Goal: Task Accomplishment & Management: Complete application form

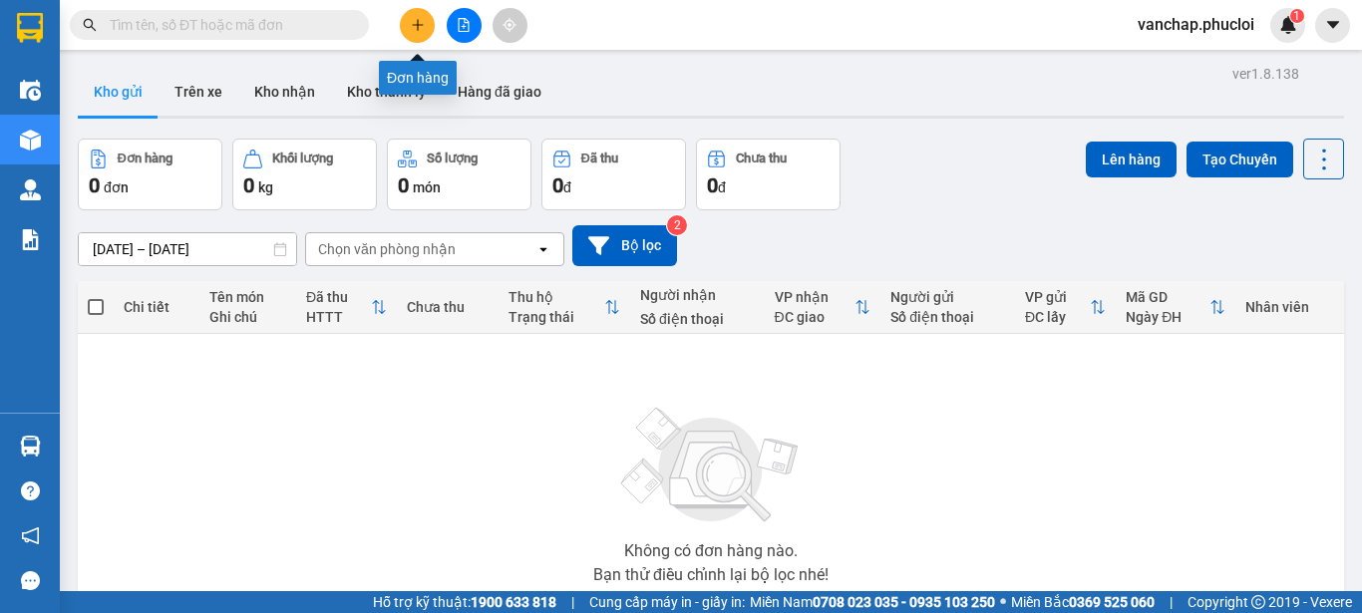
click at [405, 36] on button at bounding box center [417, 25] width 35 height 35
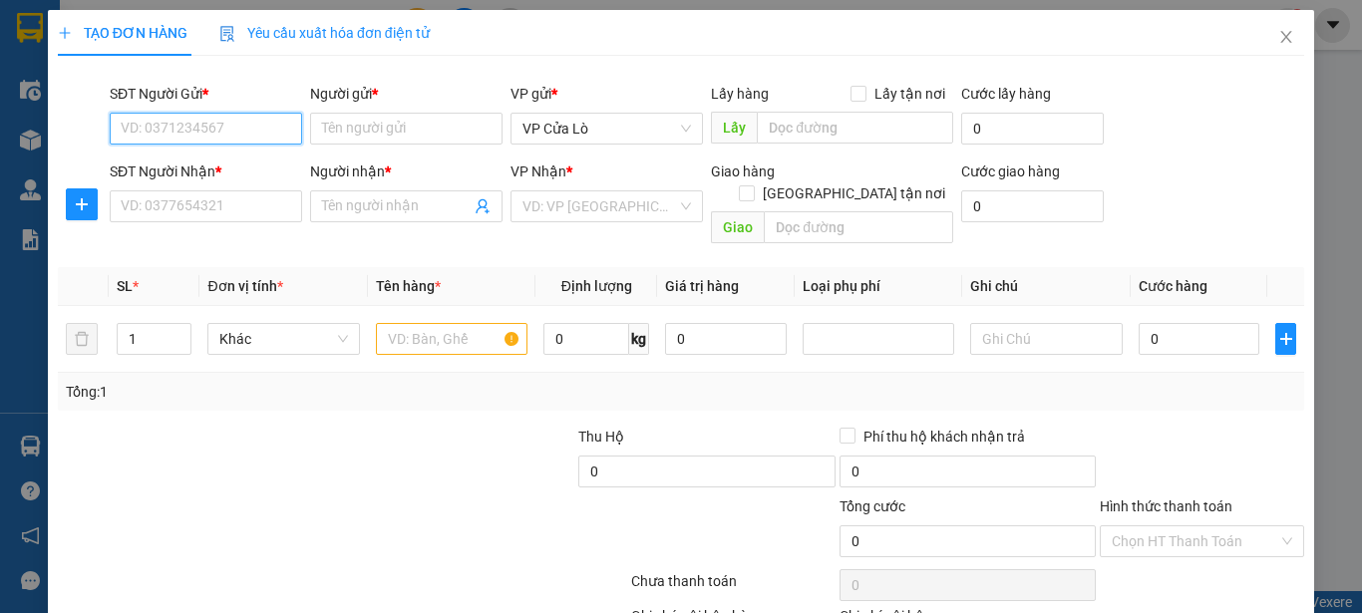
drag, startPoint x: 226, startPoint y: 141, endPoint x: 809, endPoint y: 59, distance: 588.1
click at [226, 140] on input "SĐT Người Gửi *" at bounding box center [206, 129] width 192 height 32
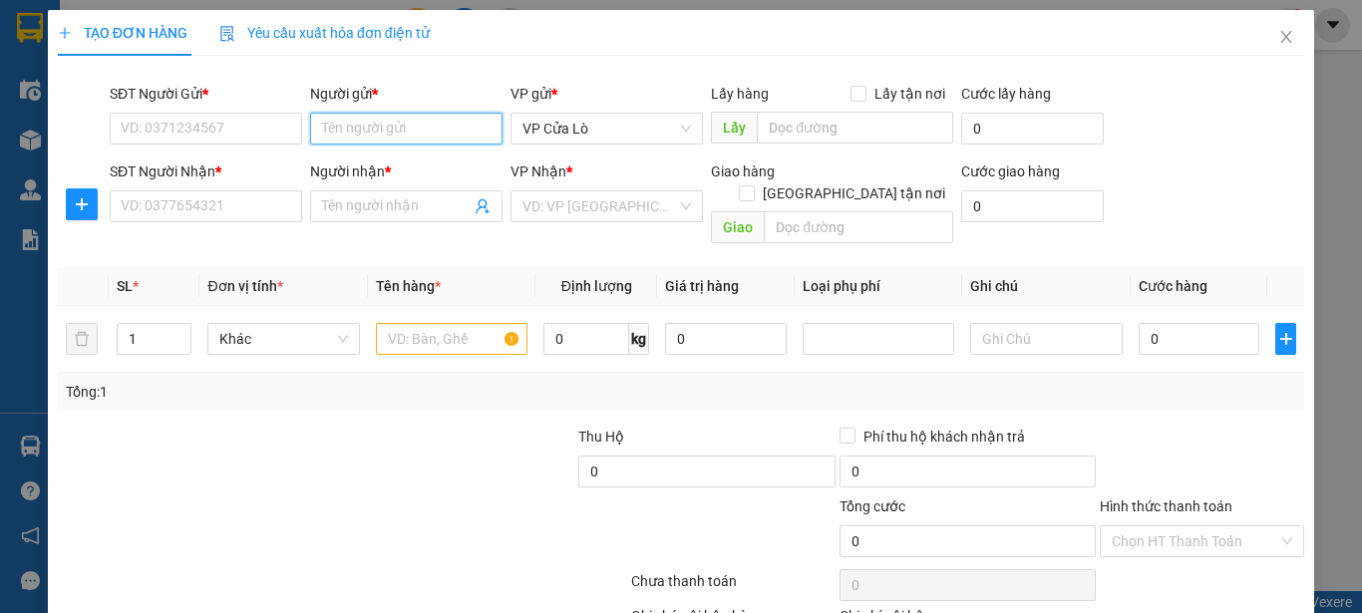
click at [444, 113] on input "Người gửi *" at bounding box center [406, 129] width 192 height 32
type input "h"
click at [424, 134] on input "HOÀNG TÂM" at bounding box center [406, 129] width 192 height 32
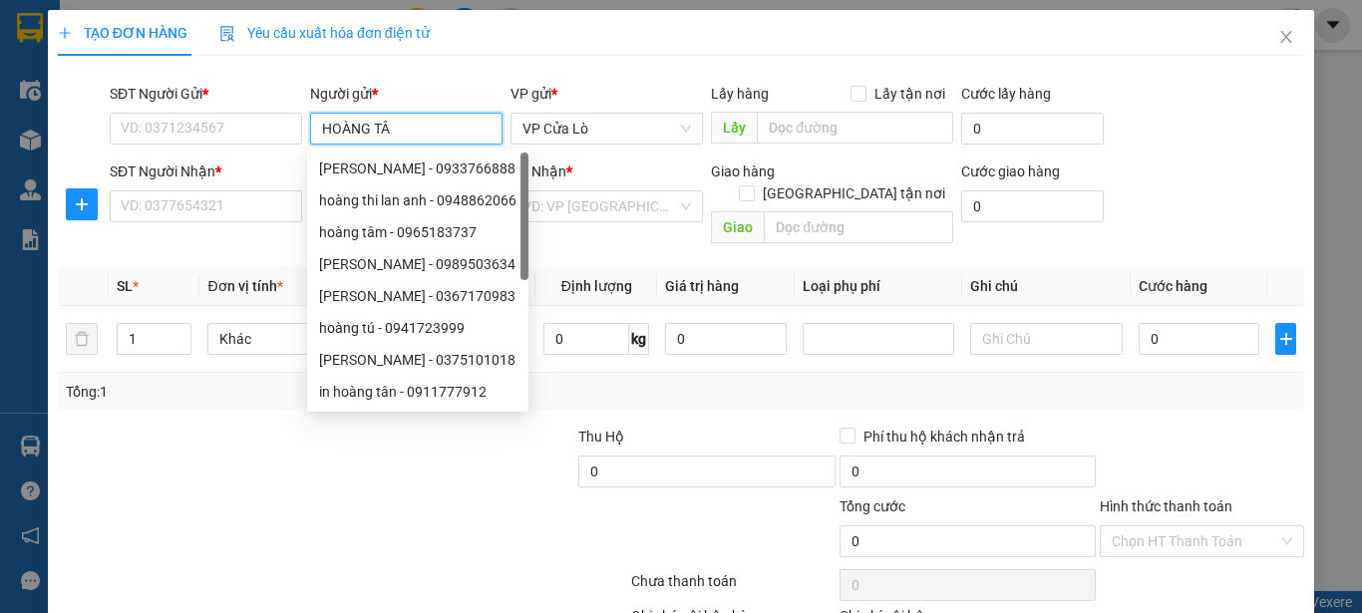
type input "HOÀNG TÂM"
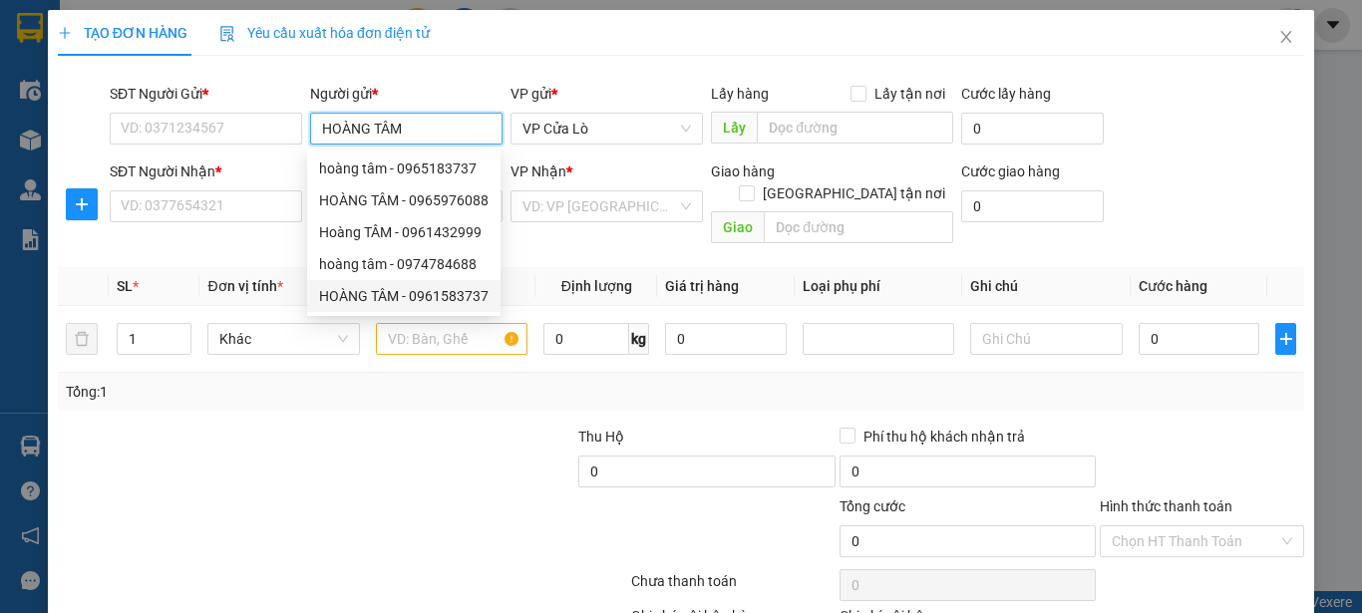
click at [399, 295] on div "HOÀNG TÂM - 0961583737" at bounding box center [404, 296] width 170 height 22
type input "0961583737"
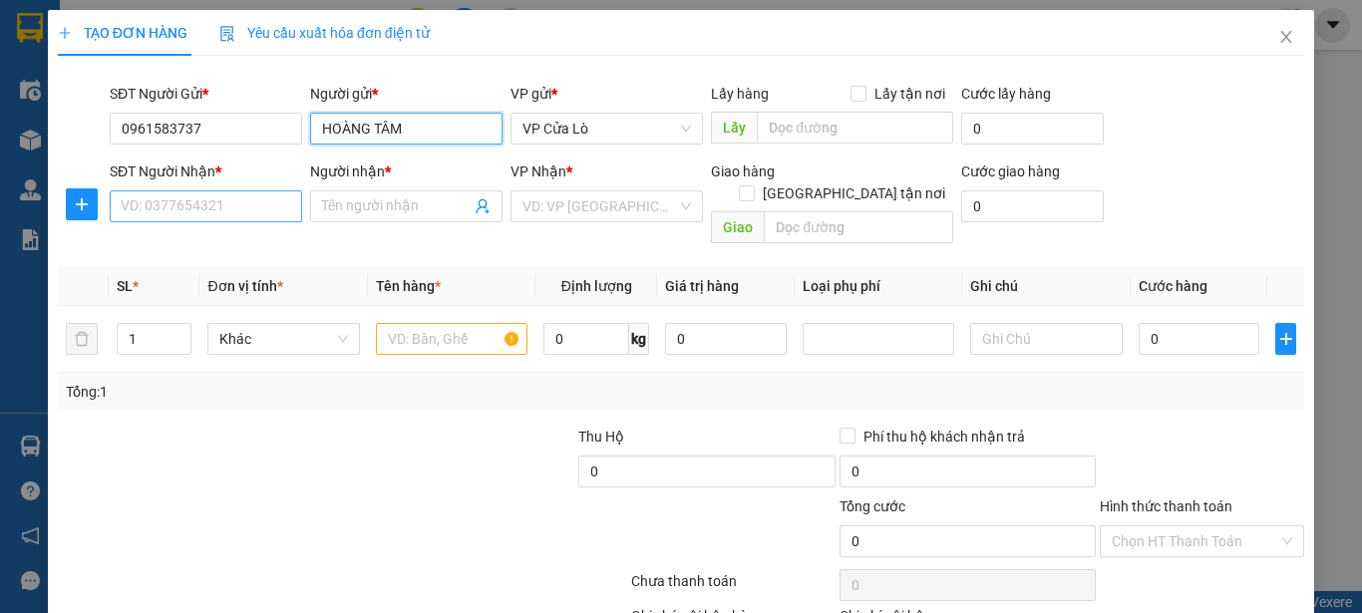
type input "HOÀNG TÂM"
drag, startPoint x: 226, startPoint y: 202, endPoint x: 243, endPoint y: 200, distance: 17.1
click at [228, 203] on input "SĐT Người Nhận *" at bounding box center [206, 206] width 192 height 32
click at [249, 211] on input "SĐT Người Nhận *" at bounding box center [206, 206] width 192 height 32
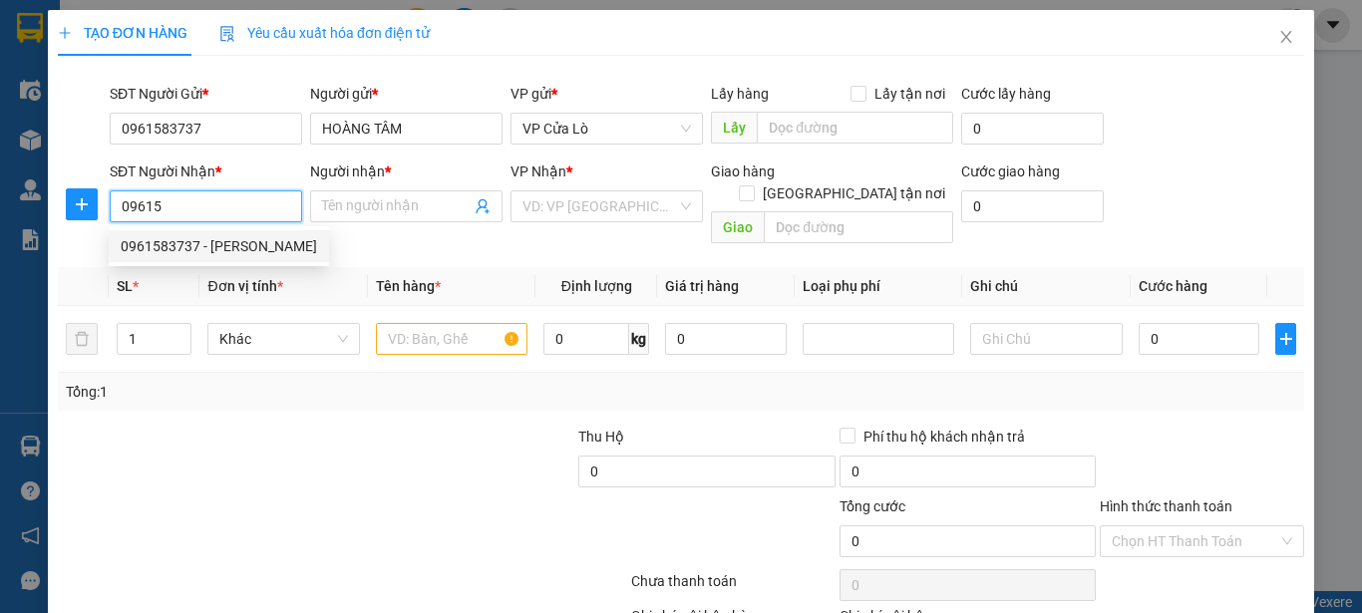
click at [273, 260] on div "0961583737 - HOÀNG TÂM" at bounding box center [219, 246] width 220 height 32
type input "0961583737"
type input "HOÀNG TÂM"
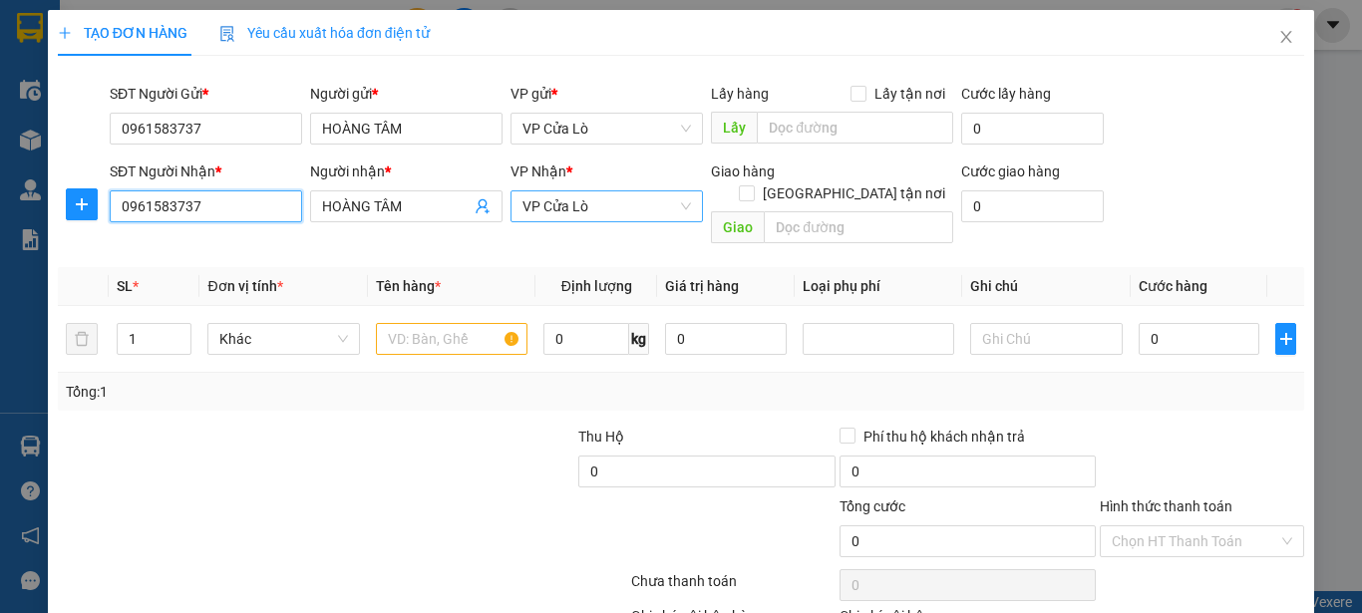
click at [552, 209] on span "VP Cửa Lò" at bounding box center [607, 206] width 169 height 30
type input "0961583737"
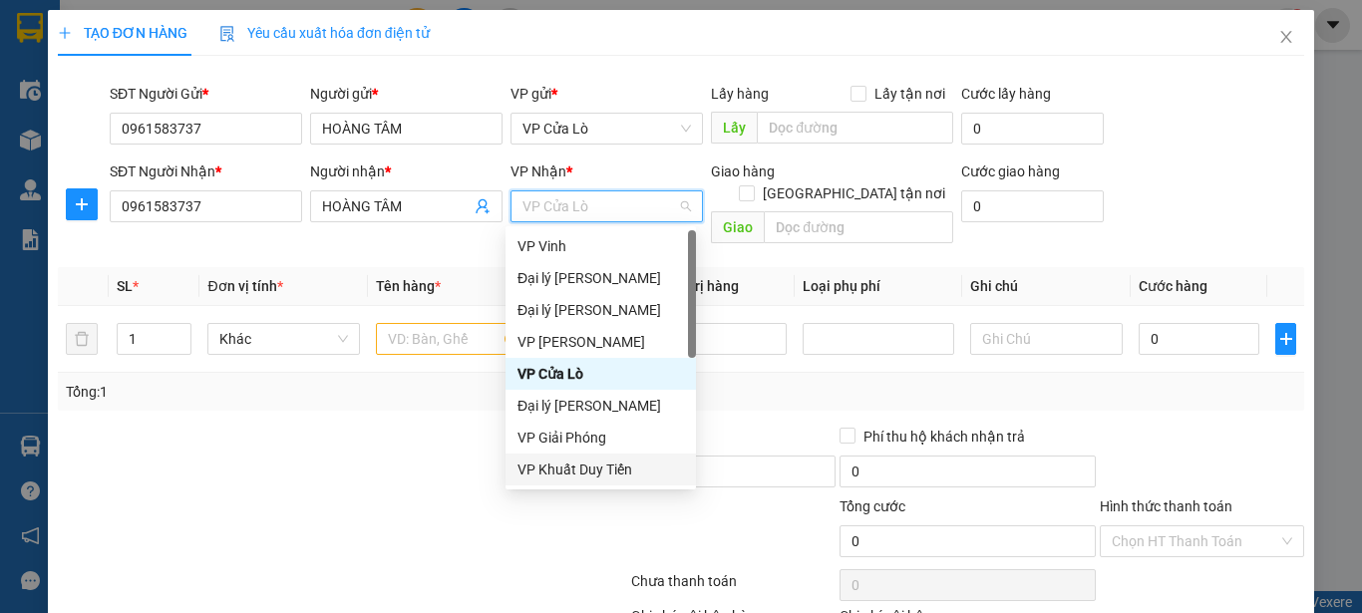
drag, startPoint x: 600, startPoint y: 473, endPoint x: 609, endPoint y: 466, distance: 11.4
click at [600, 472] on div "VP Khuất Duy Tiến" at bounding box center [601, 470] width 167 height 22
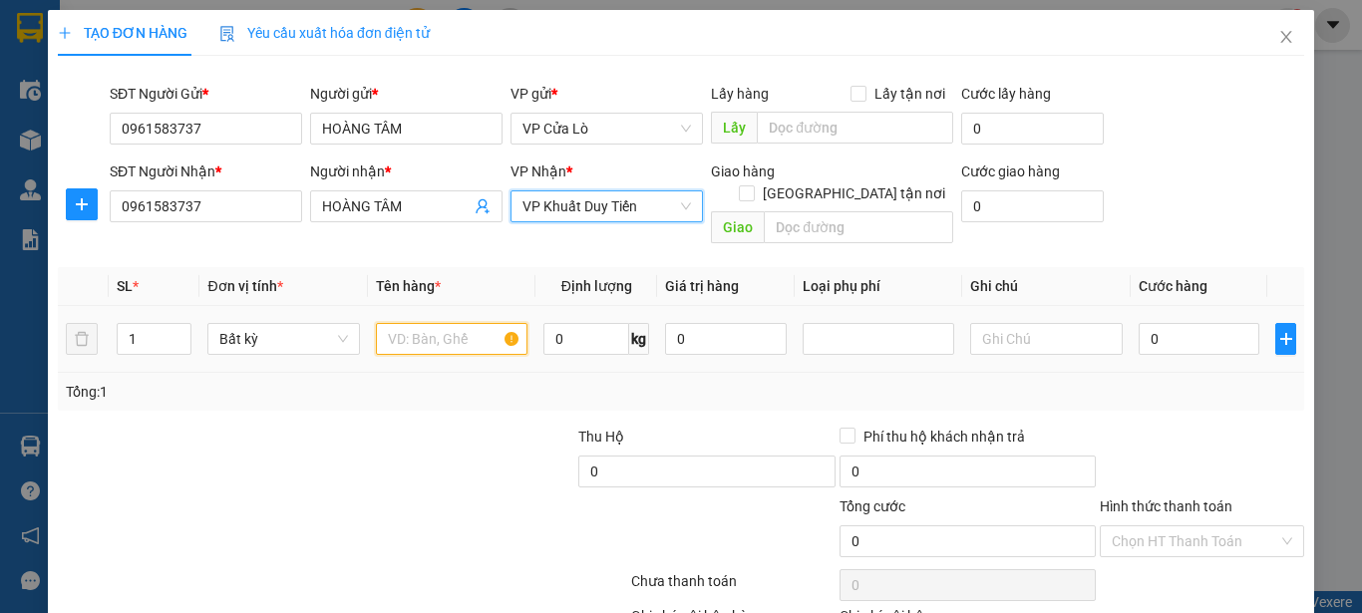
click at [443, 323] on input "text" at bounding box center [452, 339] width 152 height 32
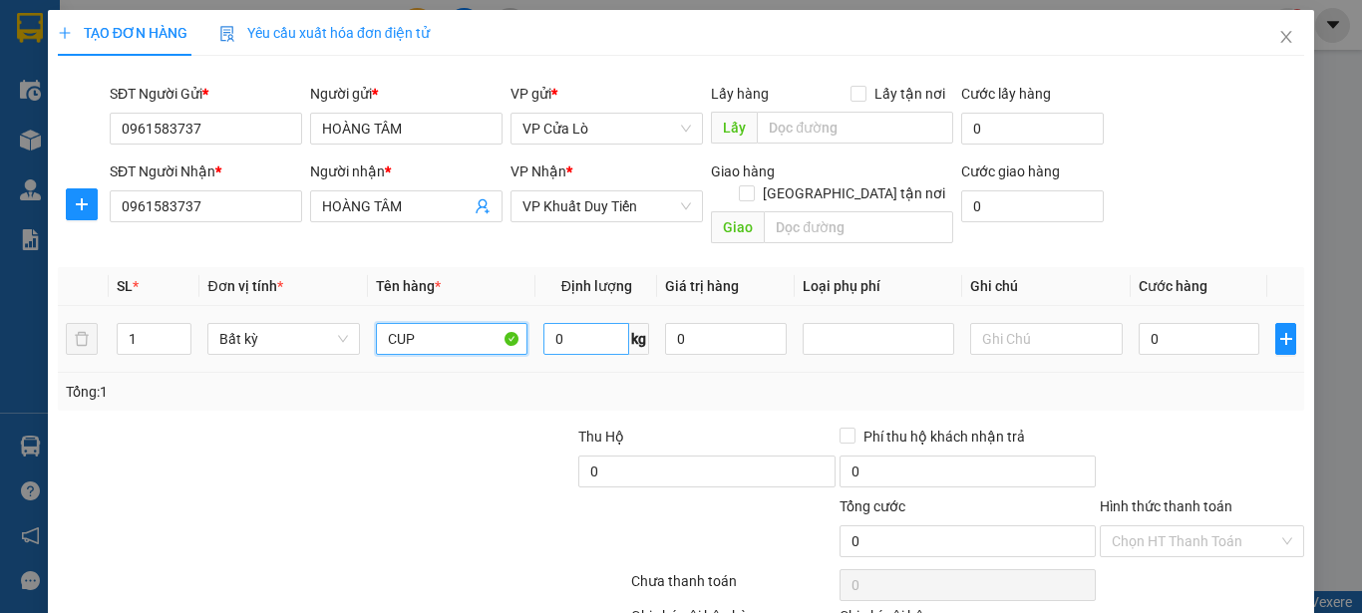
type input "CUP"
click at [576, 324] on input "0" at bounding box center [587, 339] width 86 height 32
click at [578, 323] on input "16" at bounding box center [587, 339] width 86 height 32
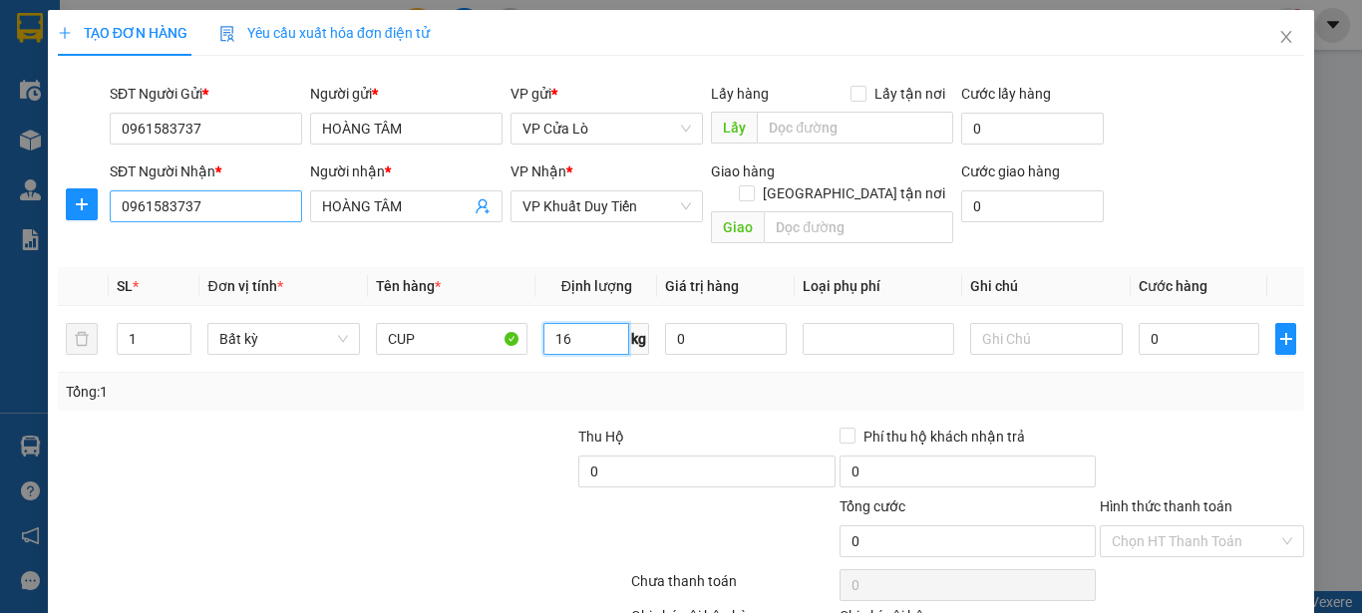
type input "16"
click at [204, 199] on input "0961583737" at bounding box center [206, 206] width 192 height 32
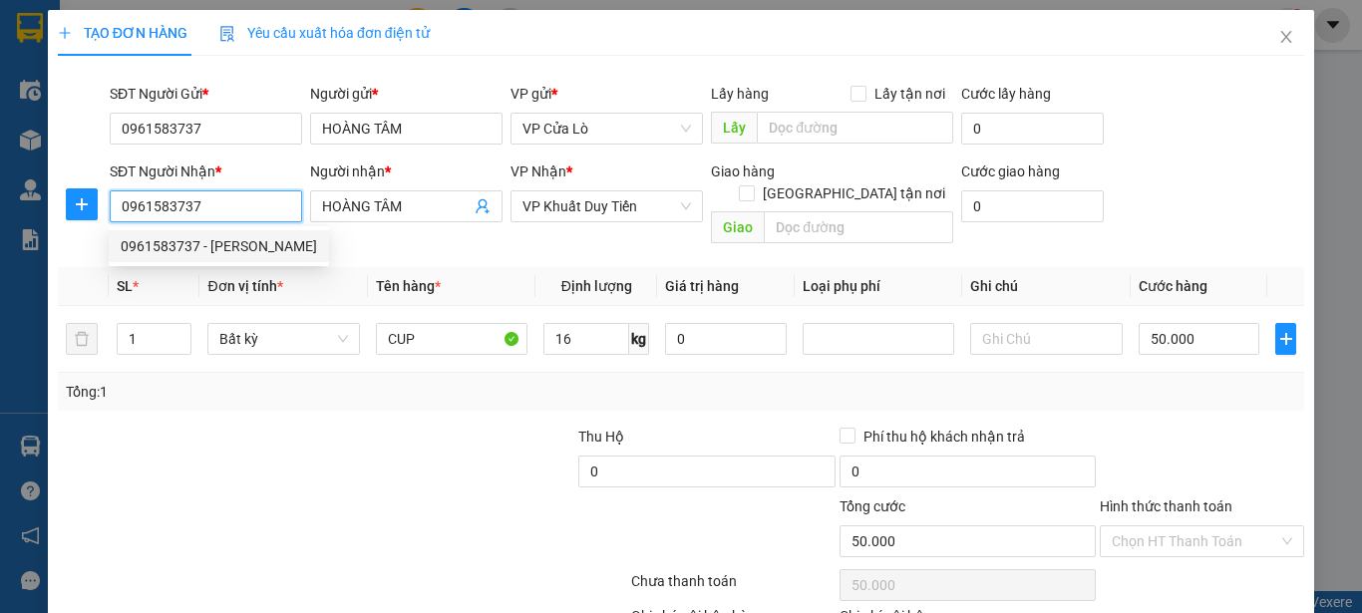
type input "50.000"
click at [308, 381] on div "Tổng: 1" at bounding box center [681, 392] width 1247 height 38
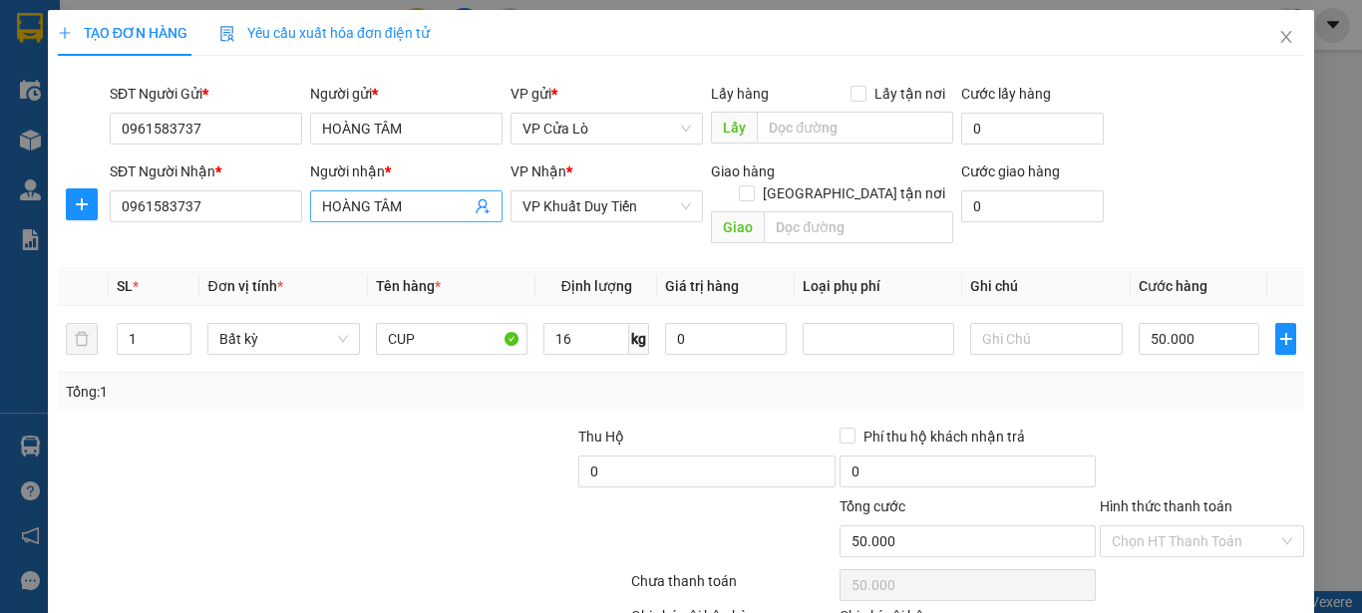
click at [445, 209] on input "HOÀNG TÂM" at bounding box center [396, 206] width 149 height 22
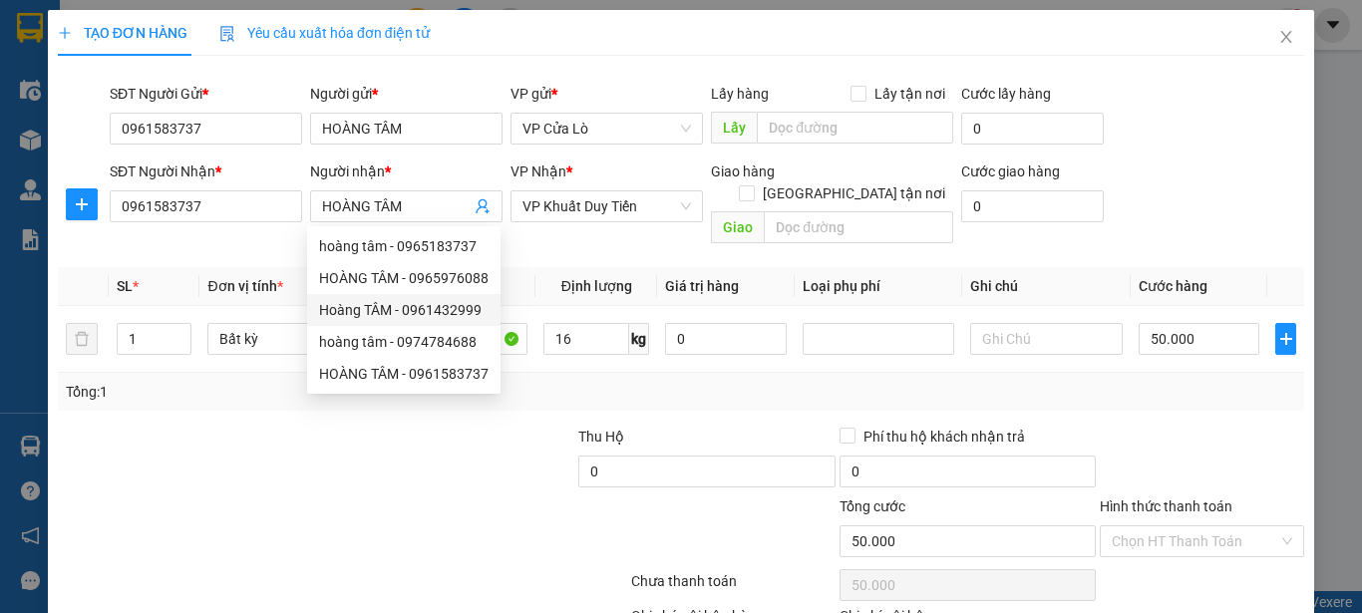
click at [496, 470] on div at bounding box center [446, 461] width 260 height 70
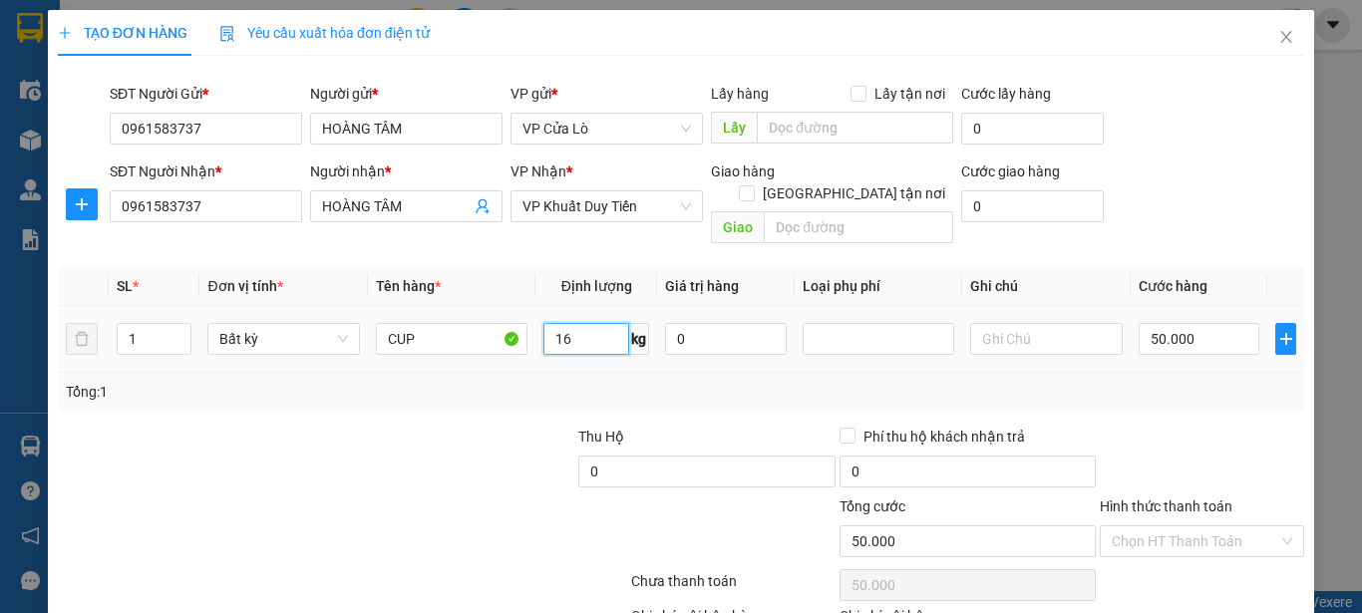
click at [591, 325] on input "16" at bounding box center [587, 339] width 86 height 32
type input "34"
click at [453, 426] on div at bounding box center [446, 461] width 260 height 70
type input "80.000"
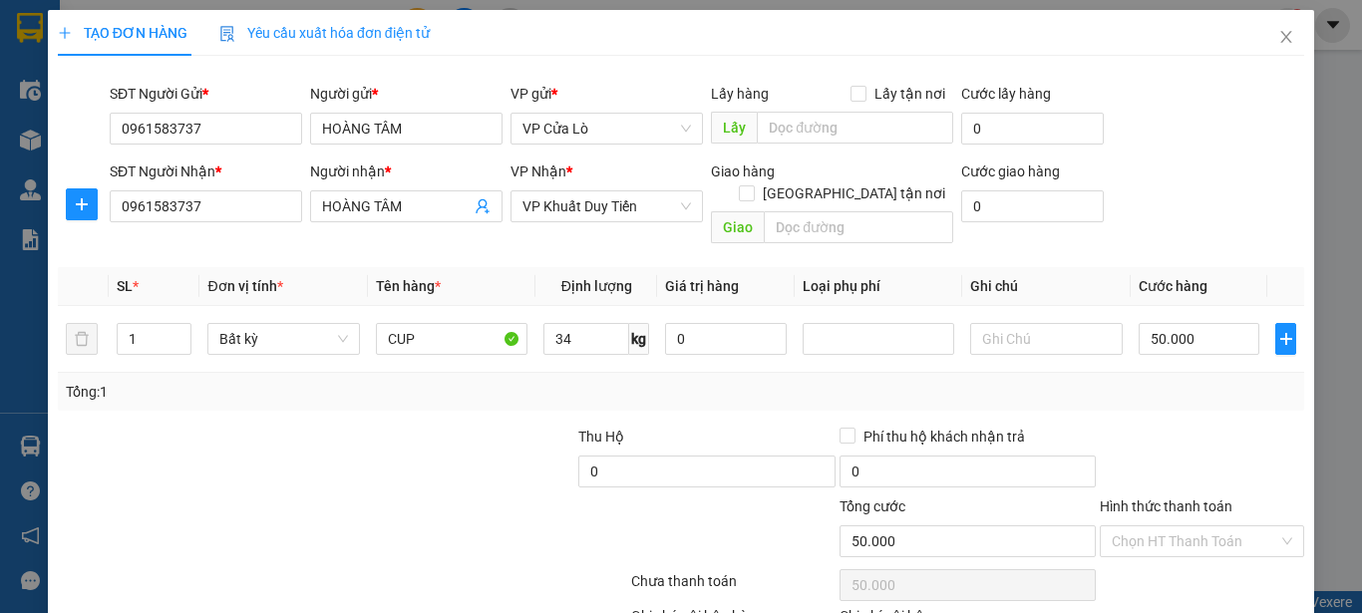
type input "80.000"
click at [420, 431] on div at bounding box center [446, 461] width 260 height 70
click at [1142, 323] on input "80.000" at bounding box center [1200, 339] width 122 height 32
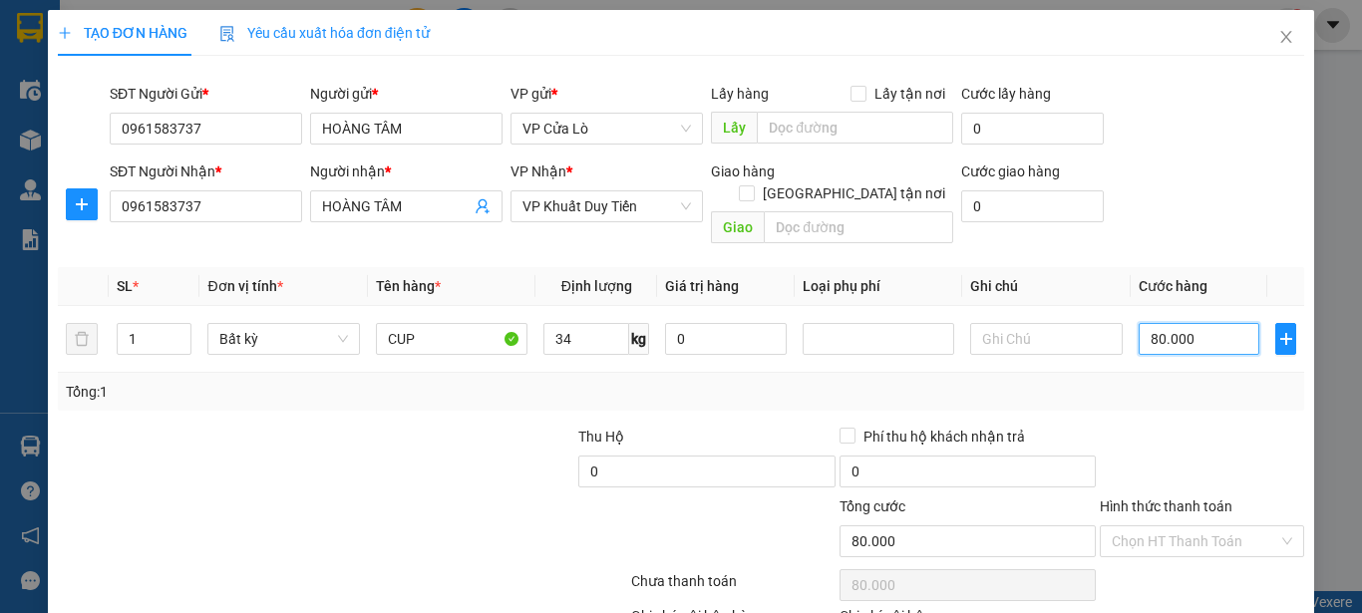
type input "0.000"
type input "0"
type input "90.000"
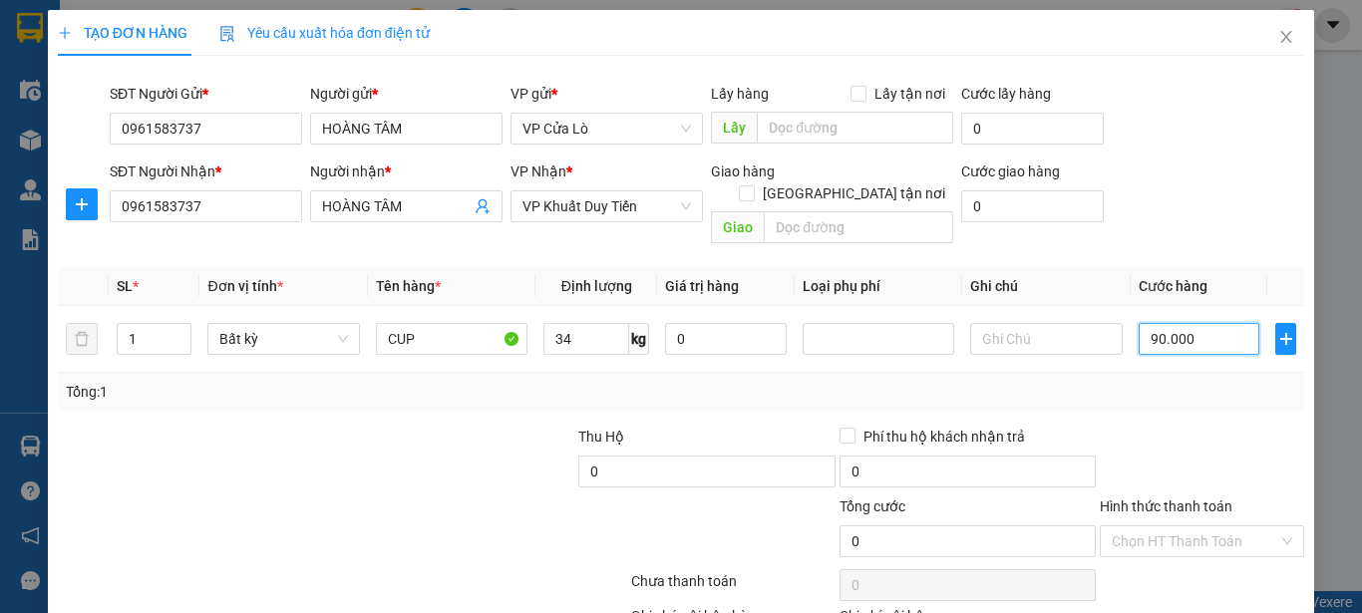
type input "90.000"
click at [1116, 382] on div "Tổng: 1" at bounding box center [681, 392] width 1247 height 38
click at [1145, 323] on input "90.000" at bounding box center [1200, 339] width 122 height 32
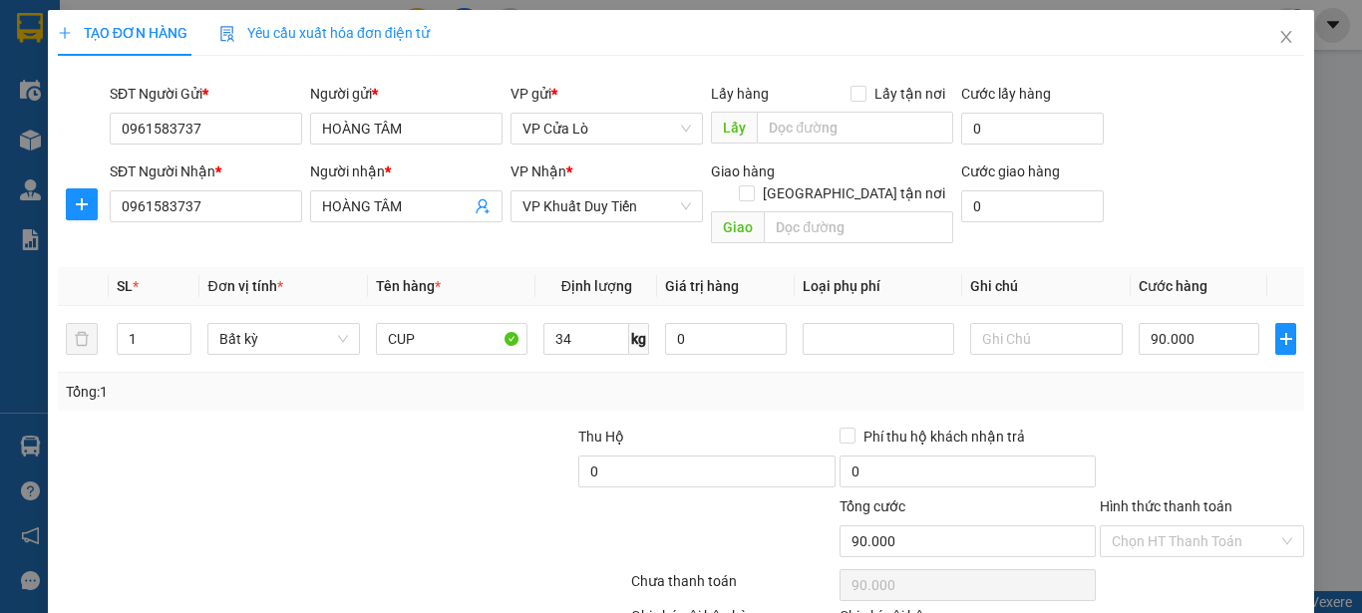
click at [1146, 426] on div at bounding box center [1202, 461] width 208 height 70
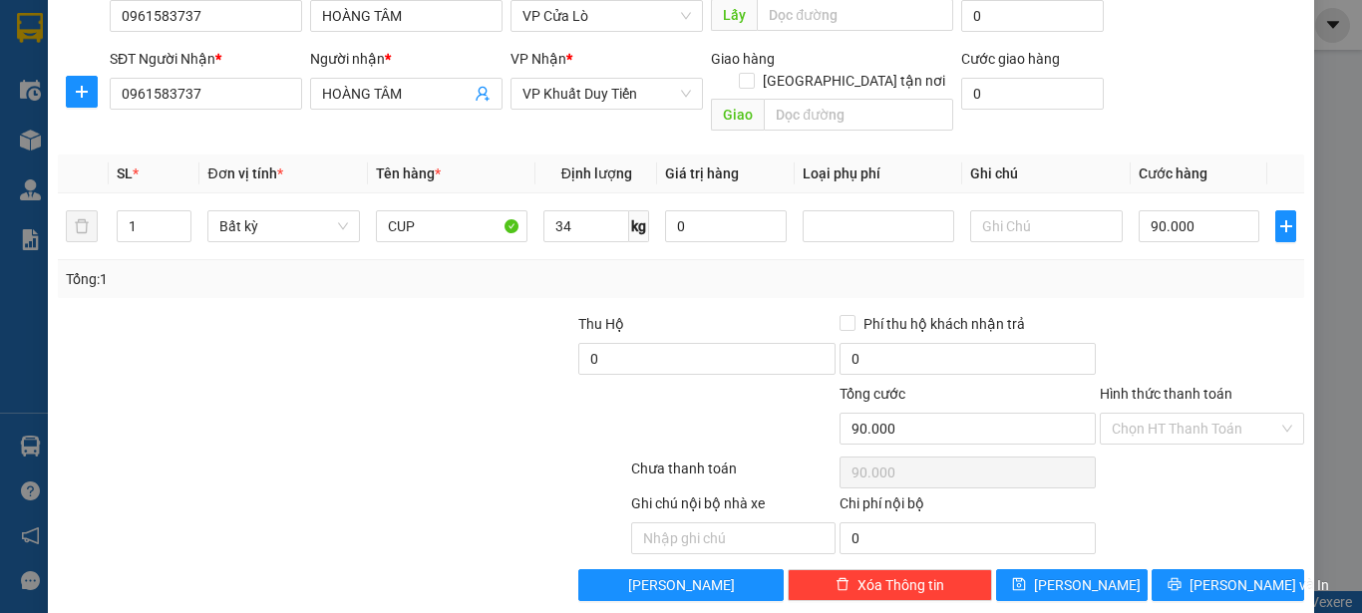
scroll to position [118, 0]
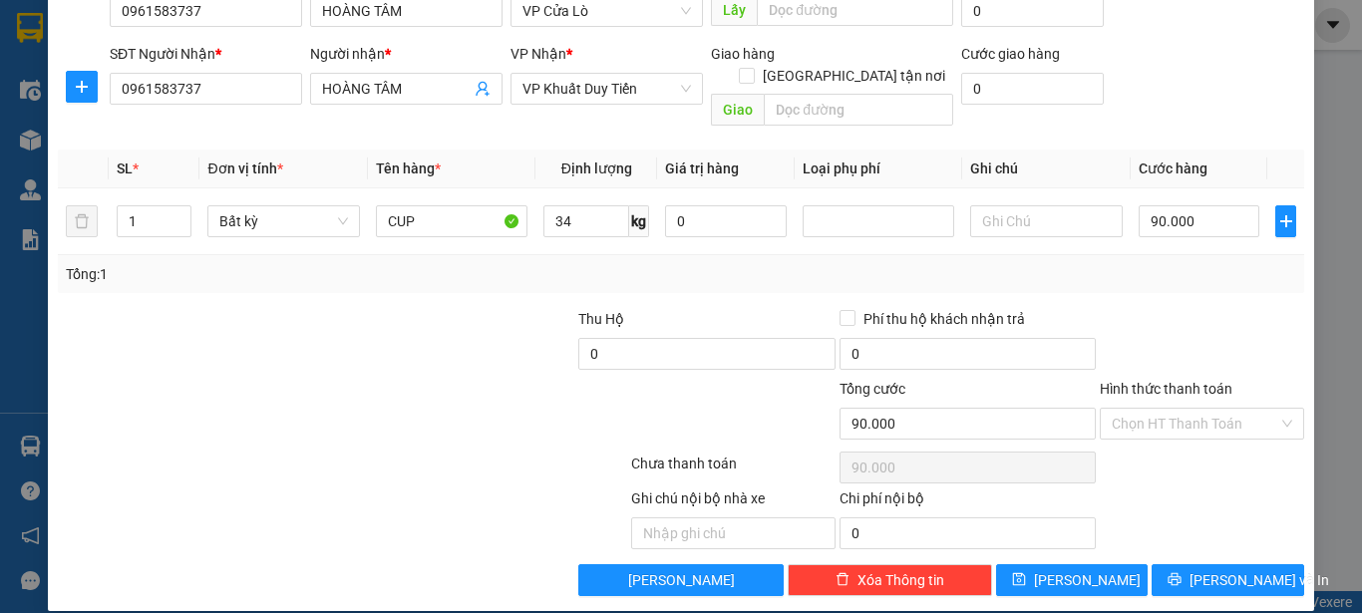
click at [464, 378] on div at bounding box center [525, 413] width 208 height 70
click at [516, 263] on div "Tổng: 1" at bounding box center [297, 274] width 462 height 22
drag, startPoint x: 520, startPoint y: 239, endPoint x: 661, endPoint y: 244, distance: 141.7
click at [524, 255] on div "Tổng: 1" at bounding box center [681, 274] width 1247 height 38
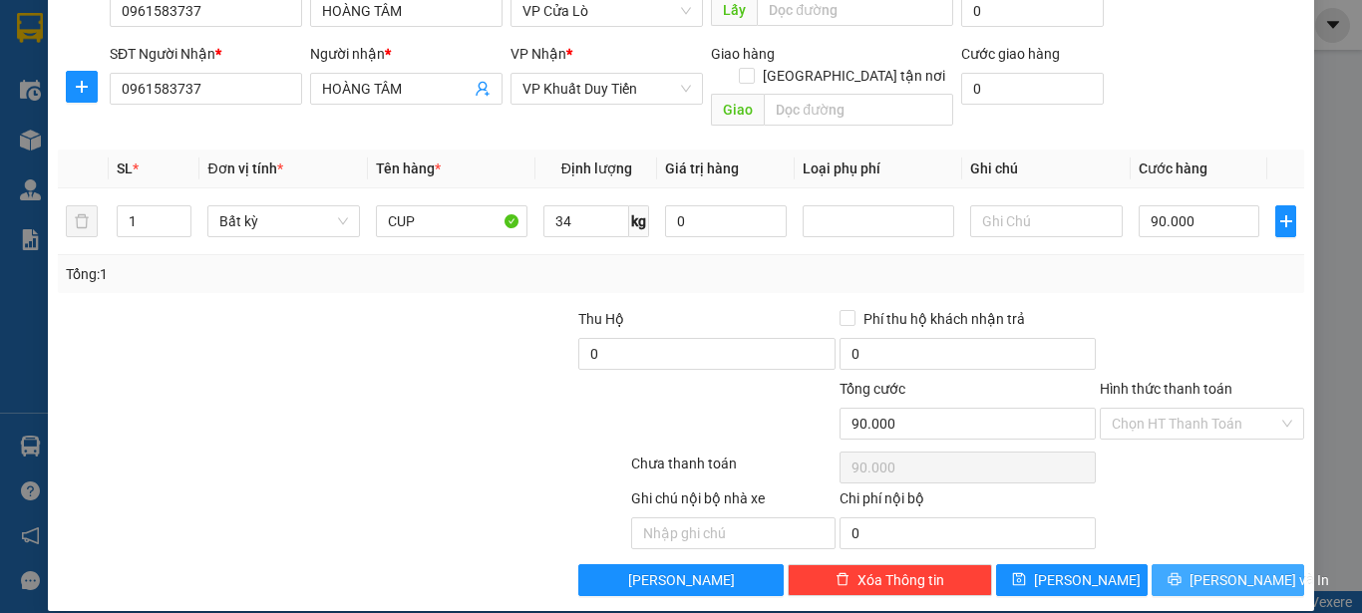
click at [1177, 572] on icon "printer" at bounding box center [1175, 579] width 14 height 14
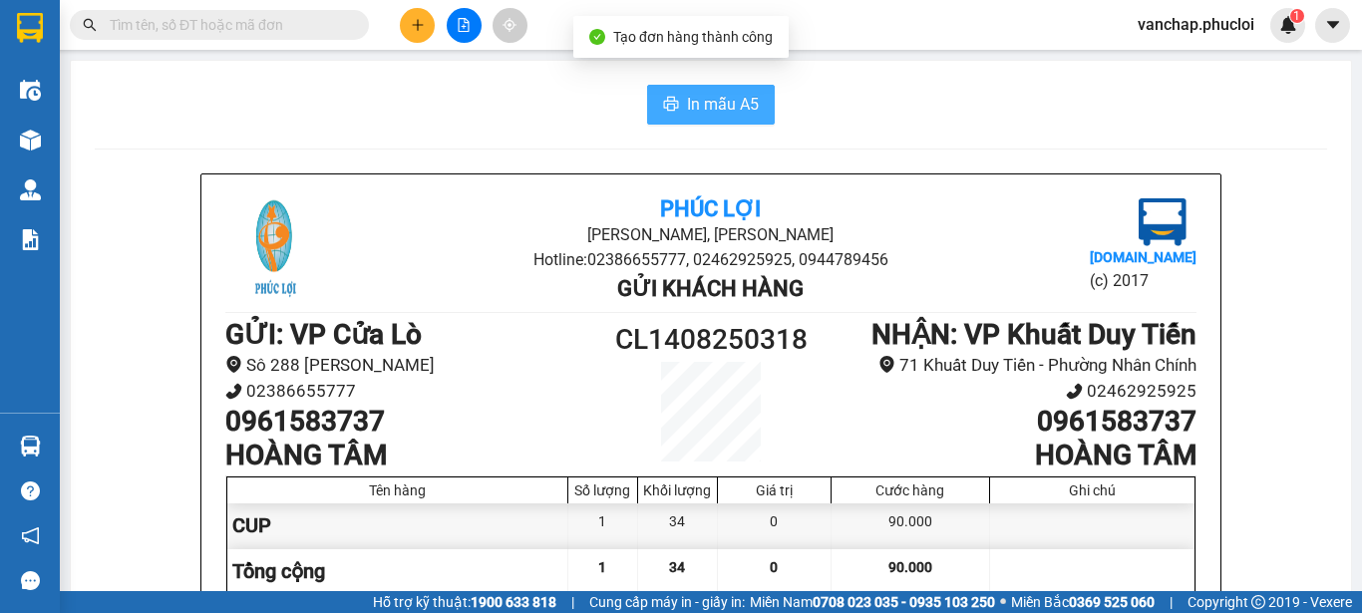
click at [729, 112] on span "In mẫu A5" at bounding box center [723, 104] width 72 height 25
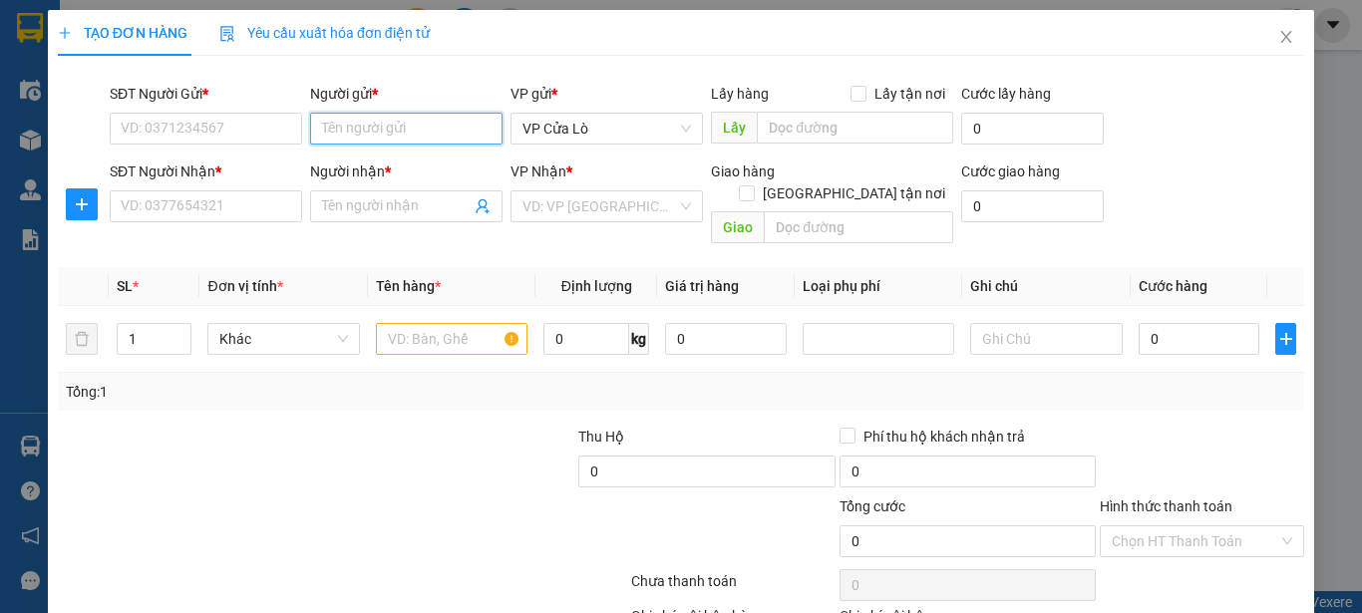
drag, startPoint x: 418, startPoint y: 137, endPoint x: 1116, endPoint y: 160, distance: 698.5
click at [429, 139] on input "Người gửi *" at bounding box center [406, 129] width 192 height 32
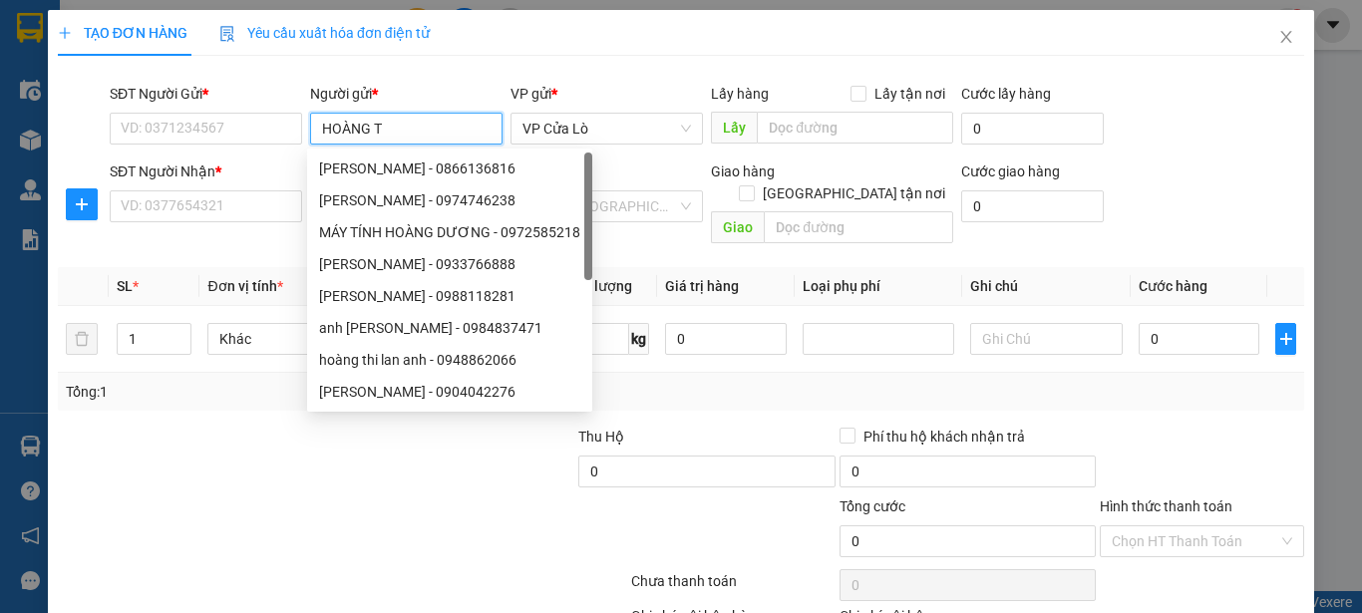
type input "HOÀNG TÂ"
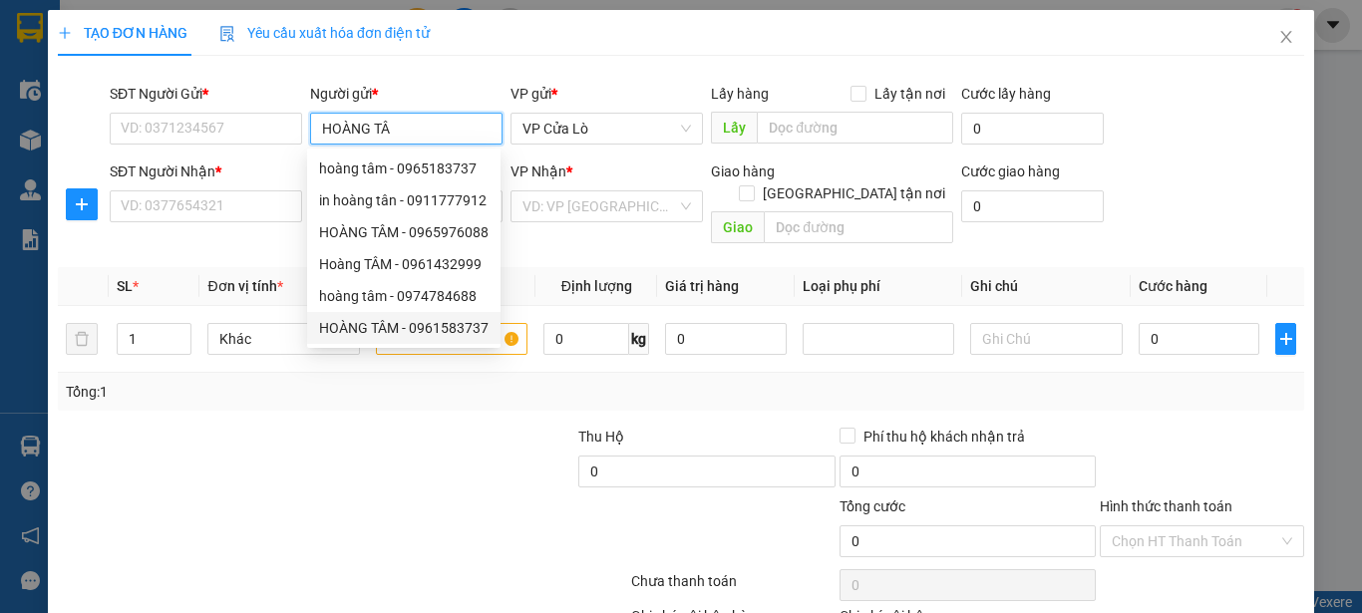
click at [448, 331] on div "HOÀNG TÂM - 0961583737" at bounding box center [404, 328] width 170 height 22
type input "0961583737"
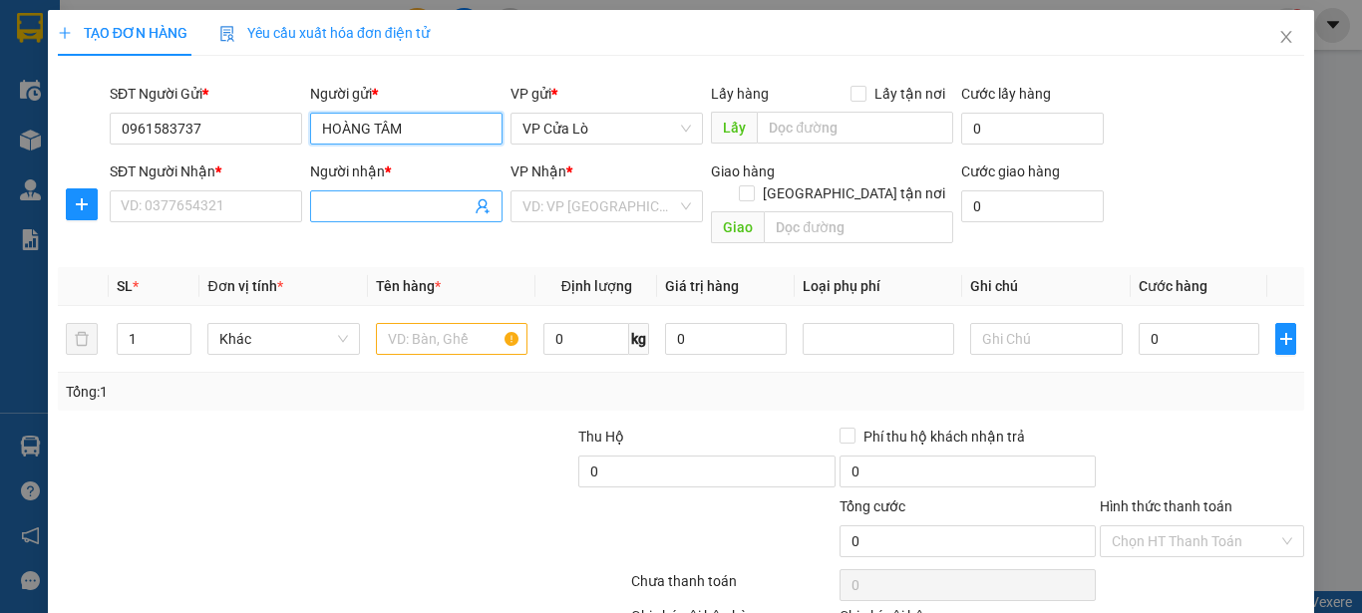
type input "HOÀNG TÂM"
click at [315, 205] on span at bounding box center [406, 206] width 192 height 32
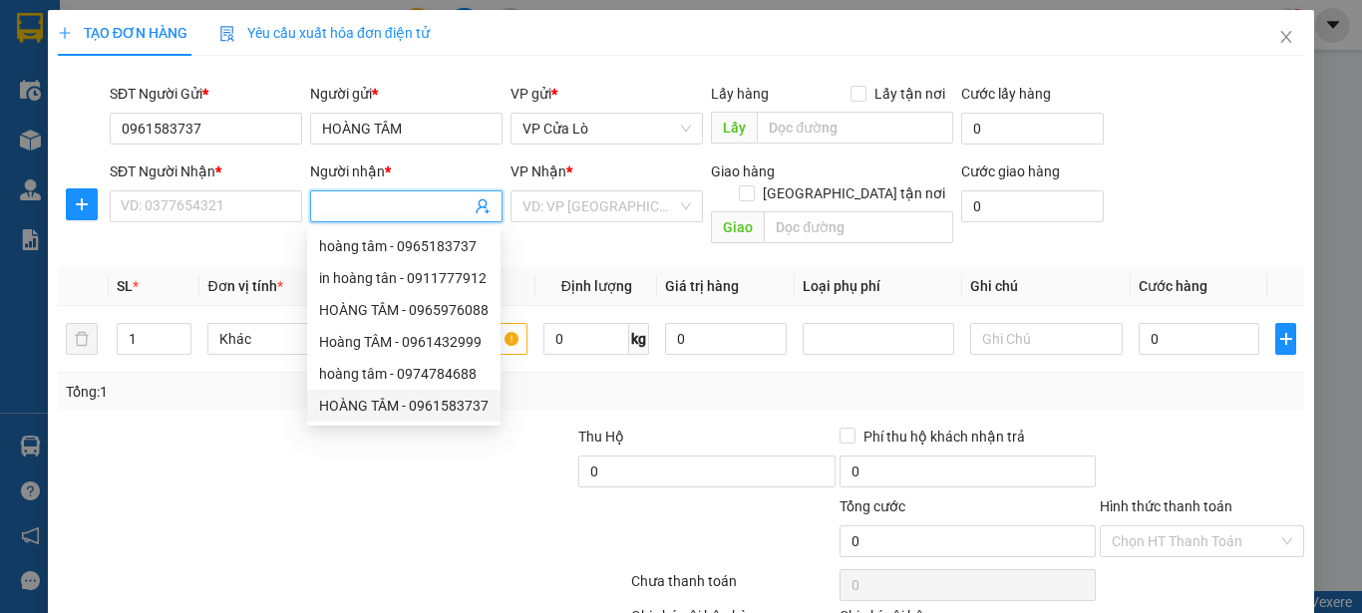
click at [426, 411] on div "HOÀNG TÂM - 0961583737" at bounding box center [404, 406] width 170 height 22
type input "0961583737"
type input "HOÀNG TÂM"
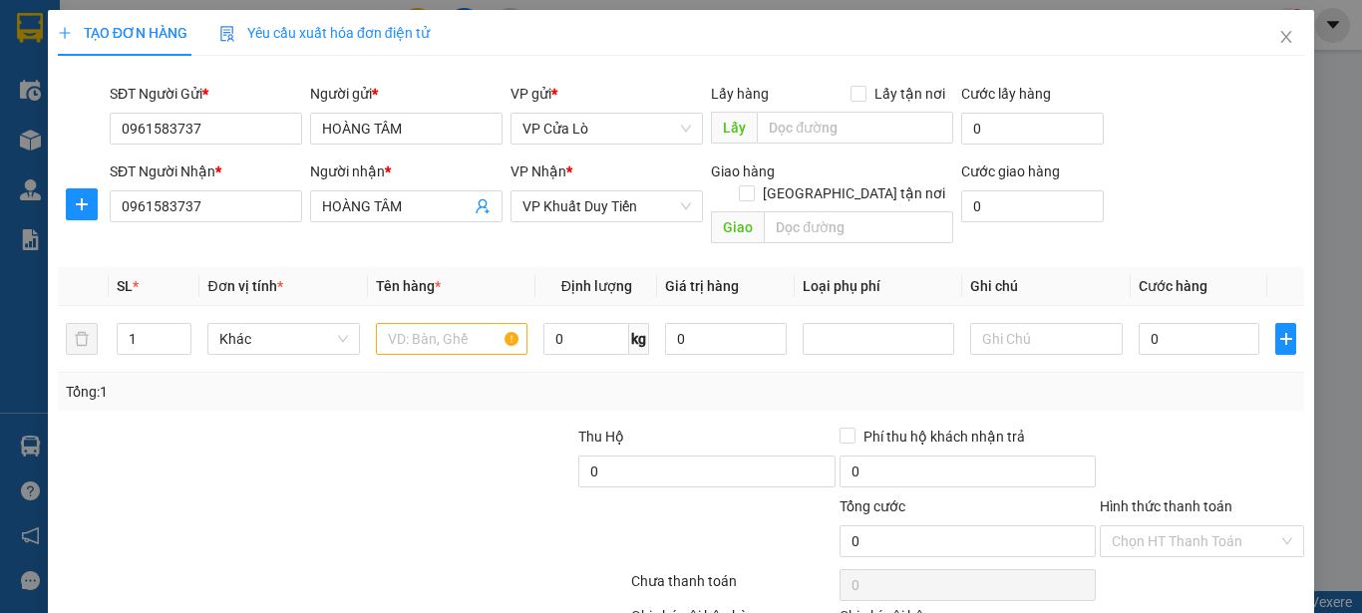
click at [424, 426] on div at bounding box center [446, 461] width 260 height 70
click at [436, 323] on input "text" at bounding box center [452, 339] width 152 height 32
type input "CUP"
click at [596, 323] on input "0" at bounding box center [587, 339] width 86 height 32
type input "34"
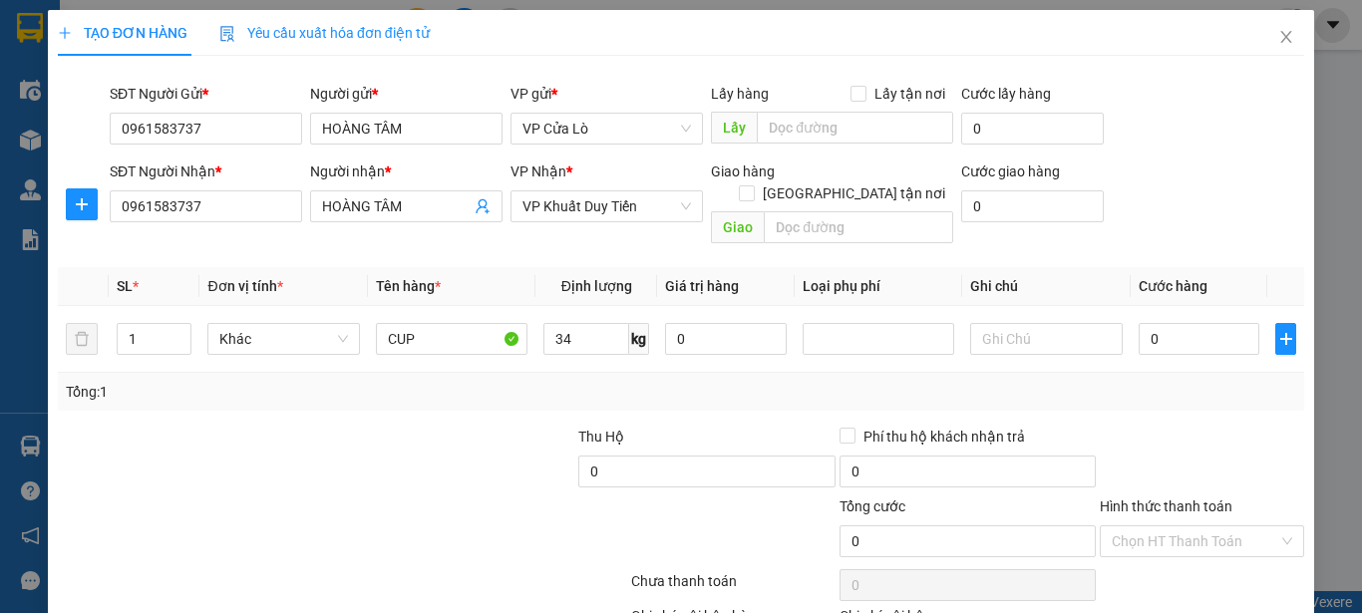
click at [439, 402] on div "Transit Pickup Surcharge Ids Transit Deliver Surcharge Ids Transit Deliver Surc…" at bounding box center [681, 393] width 1247 height 642
click at [430, 426] on div at bounding box center [446, 461] width 260 height 70
click at [1191, 381] on div "Tổng: 1" at bounding box center [681, 392] width 1231 height 22
click at [1190, 381] on div "Tổng: 1" at bounding box center [681, 392] width 1231 height 22
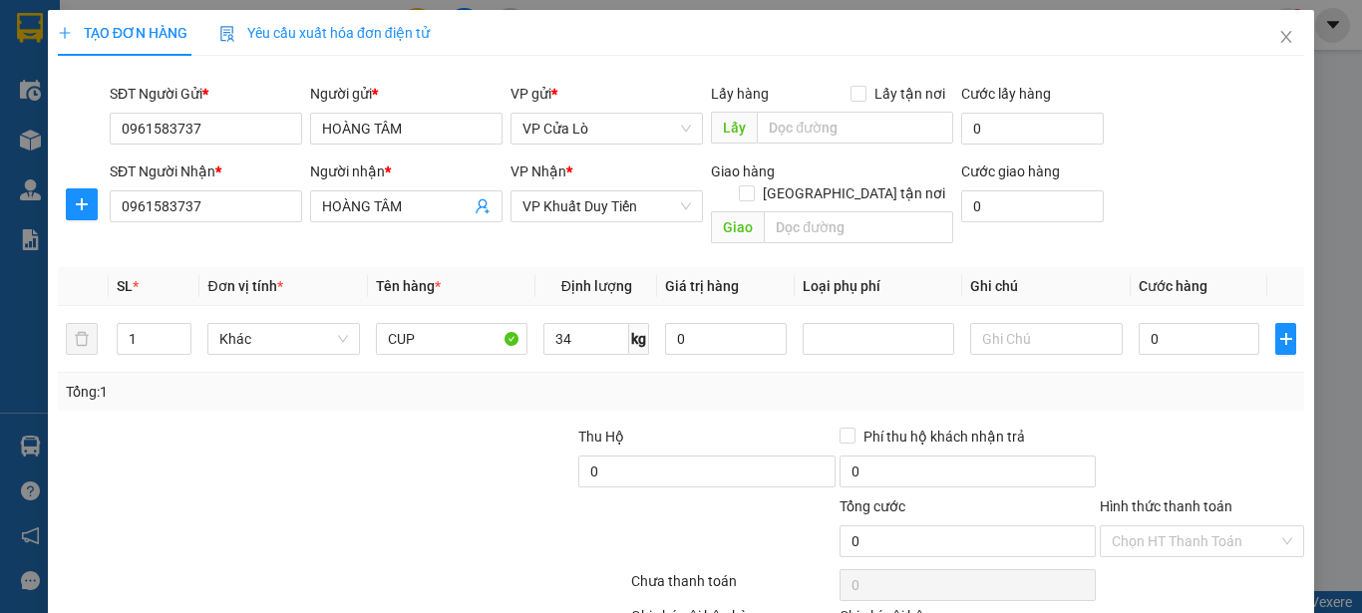
click at [1188, 381] on div "Tổng: 1" at bounding box center [681, 392] width 1231 height 22
drag, startPoint x: 158, startPoint y: 317, endPoint x: 229, endPoint y: 300, distance: 73.8
click at [160, 324] on input "1" at bounding box center [155, 339] width 74 height 30
type input "1"
type input "2"
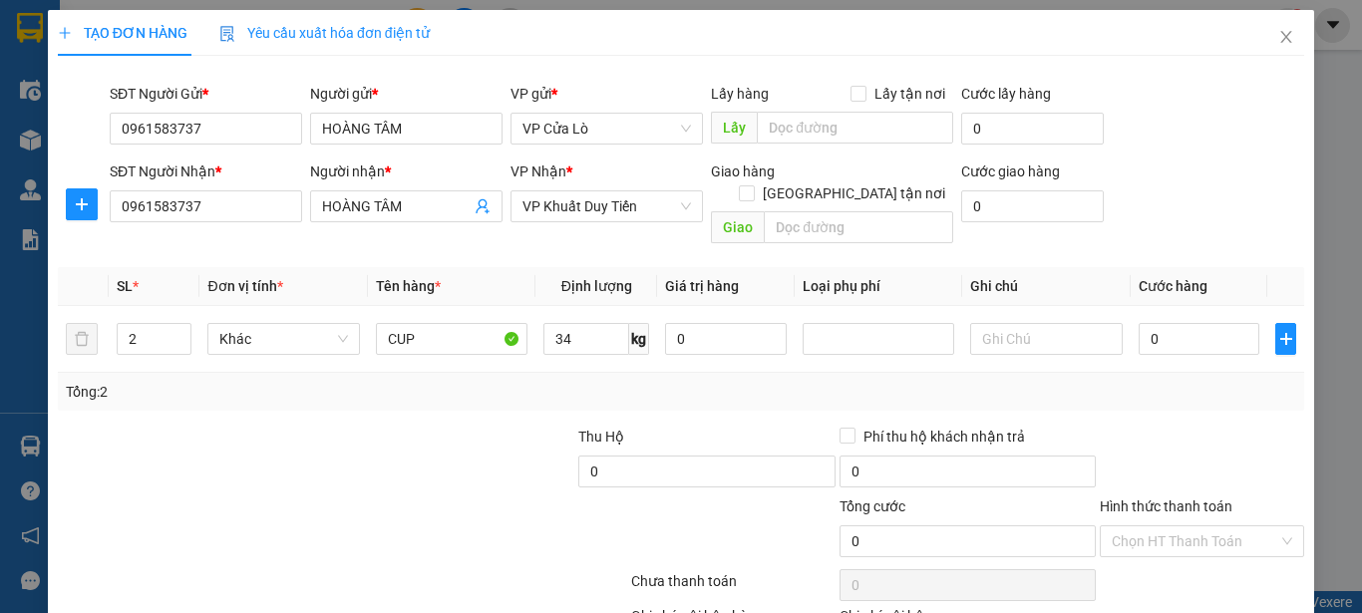
click at [383, 382] on div "Tổng: 2" at bounding box center [681, 392] width 1247 height 38
click at [406, 392] on div "Transit Pickup Surcharge Ids Transit Deliver Surcharge Ids Transit Deliver Surc…" at bounding box center [681, 393] width 1247 height 642
drag, startPoint x: 420, startPoint y: 392, endPoint x: 439, endPoint y: 392, distance: 18.9
click at [436, 392] on div "Transit Pickup Surcharge Ids Transit Deliver Surcharge Ids Transit Deliver Surc…" at bounding box center [681, 393] width 1247 height 642
drag, startPoint x: 439, startPoint y: 392, endPoint x: 591, endPoint y: 393, distance: 152.6
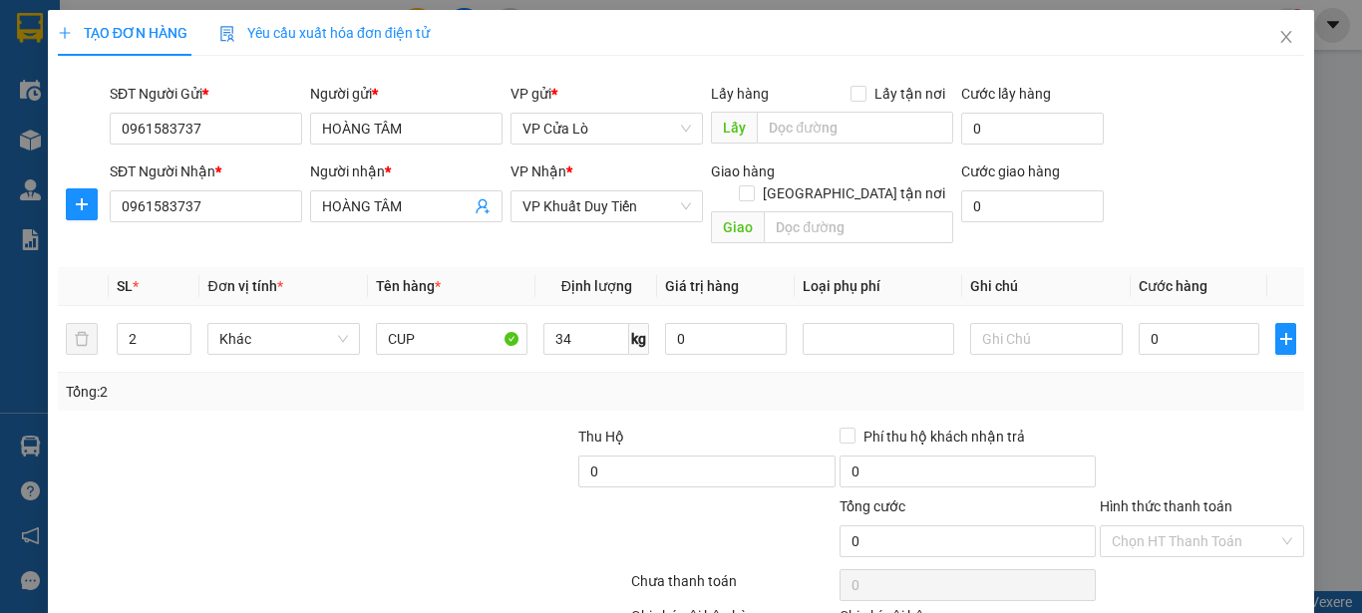
click at [510, 393] on div "Transit Pickup Surcharge Ids Transit Deliver Surcharge Ids Transit Deliver Surc…" at bounding box center [681, 393] width 1247 height 642
click at [745, 399] on div "Transit Pickup Surcharge Ids Transit Deliver Surcharge Ids Transit Deliver Surc…" at bounding box center [681, 393] width 1247 height 642
click at [578, 323] on input "34" at bounding box center [587, 339] width 86 height 32
type input "34"
click at [298, 335] on div "Khác" at bounding box center [283, 339] width 152 height 40
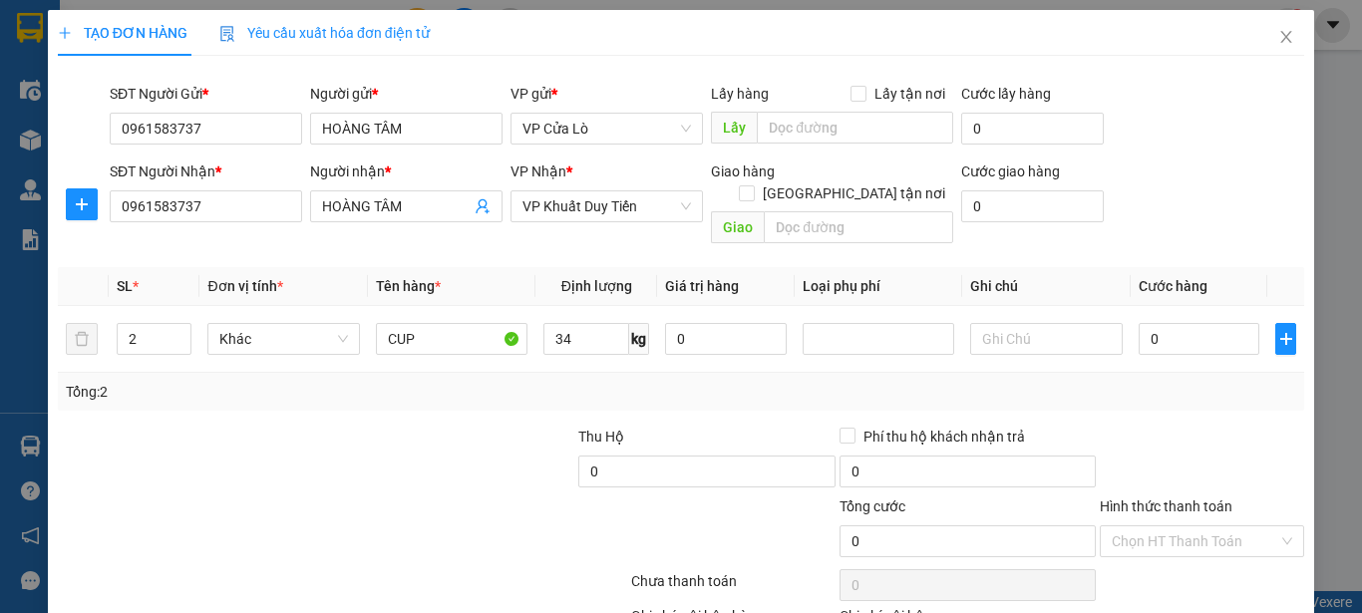
drag, startPoint x: 318, startPoint y: 378, endPoint x: 325, endPoint y: 386, distance: 10.6
click at [322, 381] on div "Tổng: 2" at bounding box center [297, 392] width 462 height 22
drag, startPoint x: 325, startPoint y: 386, endPoint x: 362, endPoint y: 363, distance: 43.4
click at [329, 387] on div "Tổng: 2" at bounding box center [681, 392] width 1247 height 38
click at [1139, 323] on input "0" at bounding box center [1200, 339] width 122 height 32
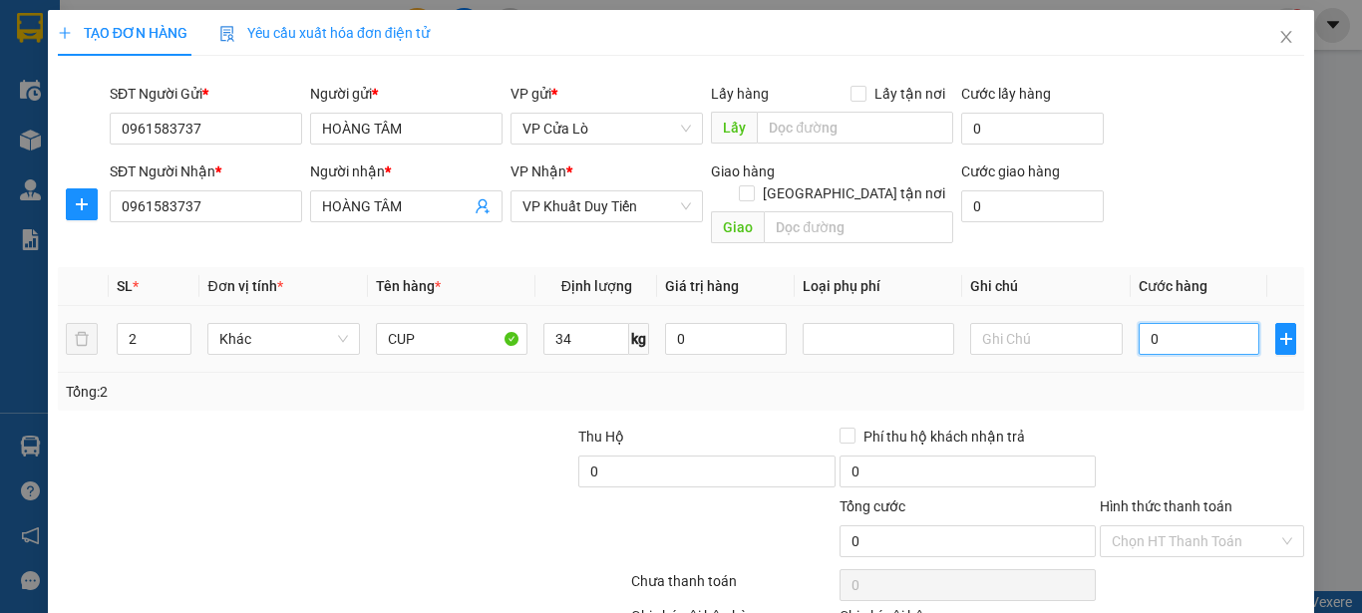
type input "9"
type input "90"
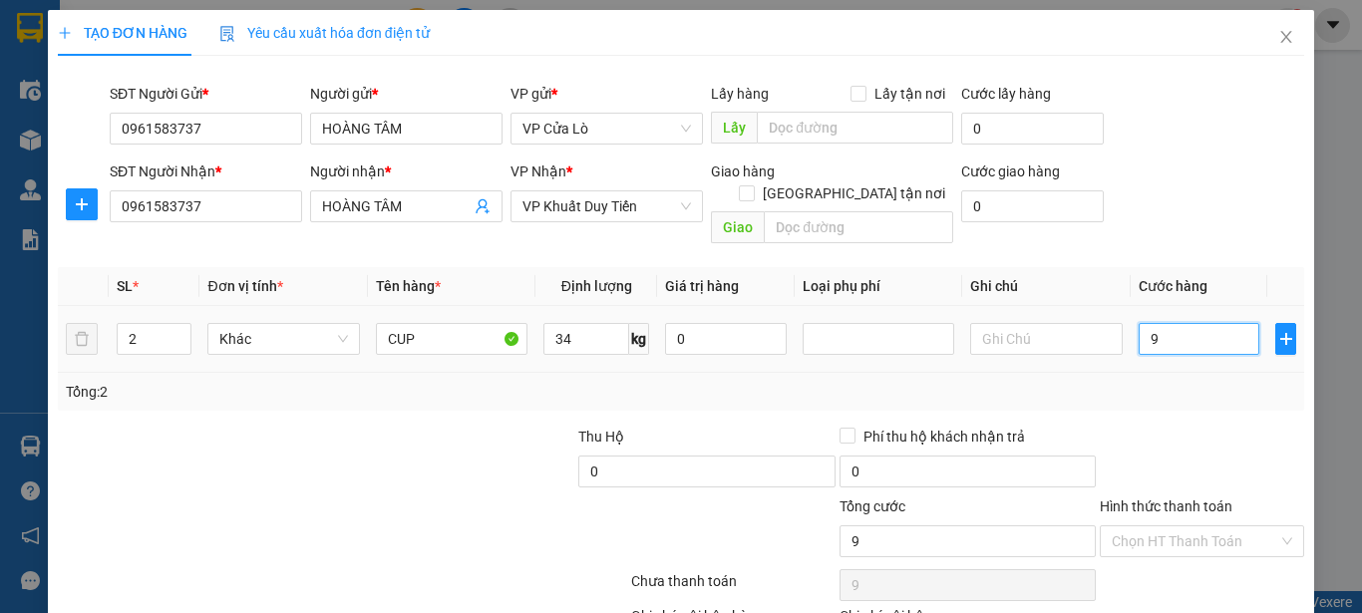
type input "90"
type input "90.000"
click at [1182, 398] on div "Transit Pickup Surcharge Ids Transit Deliver Surcharge Ids Transit Deliver Surc…" at bounding box center [681, 393] width 1247 height 642
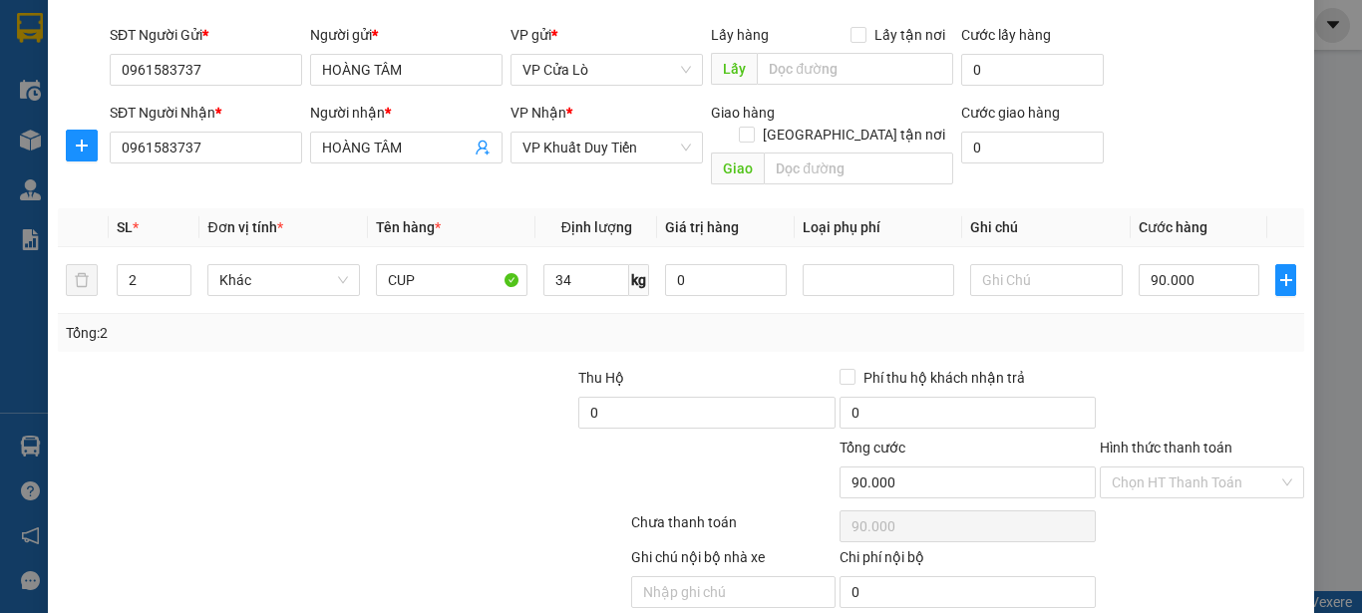
scroll to position [118, 0]
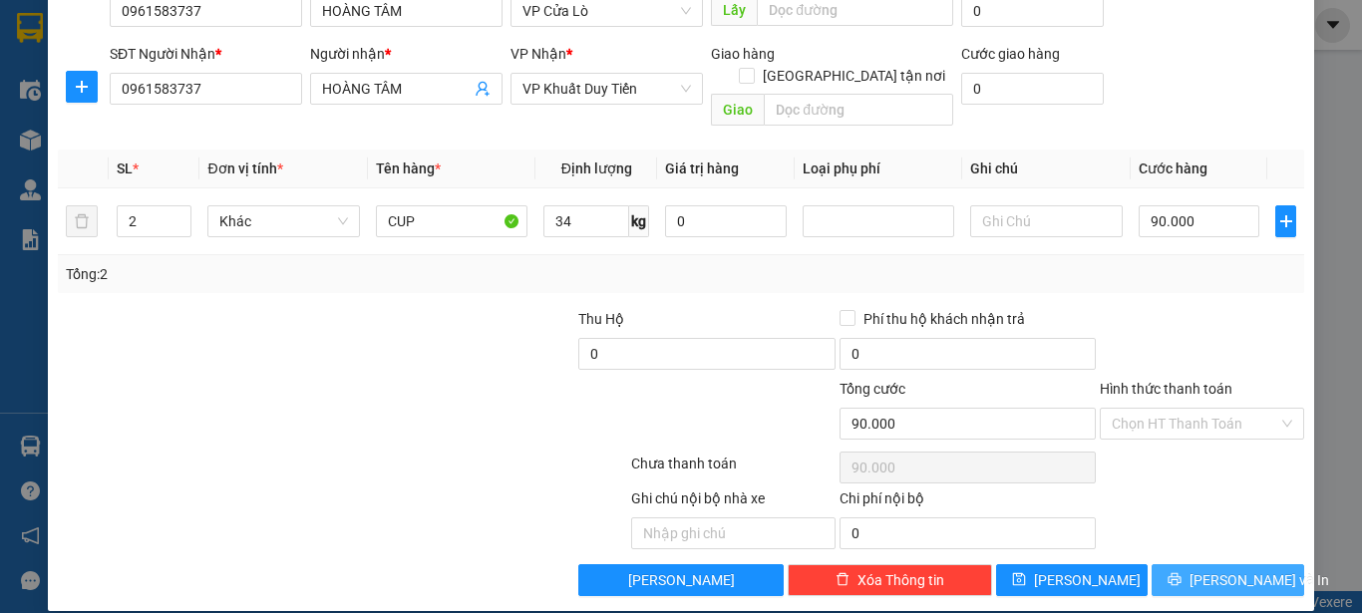
click at [1181, 573] on icon "printer" at bounding box center [1175, 579] width 13 height 13
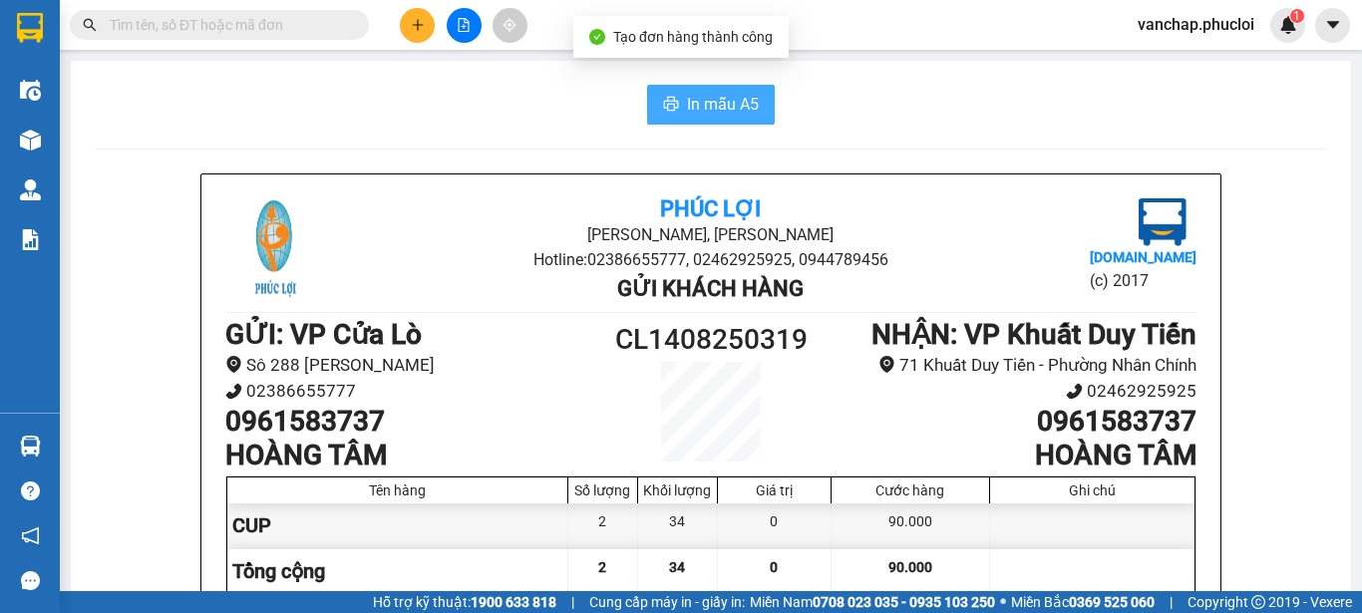
click at [669, 120] on button "In mẫu A5" at bounding box center [711, 105] width 128 height 40
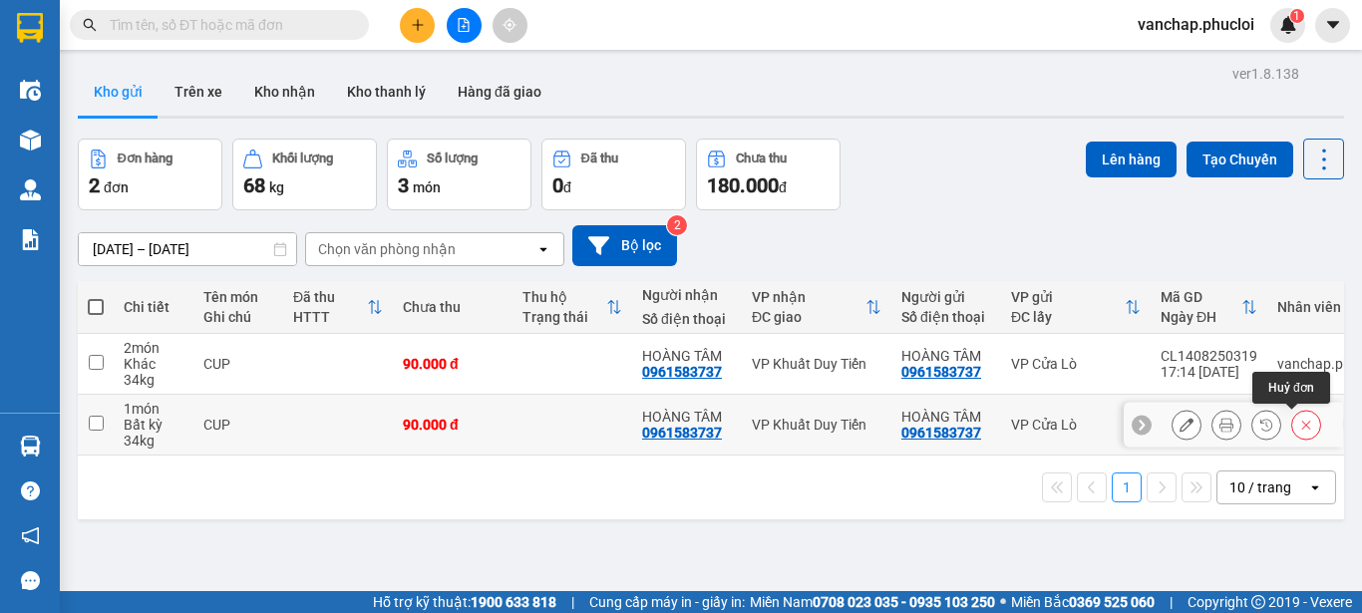
click at [1299, 424] on icon at bounding box center [1306, 425] width 14 height 14
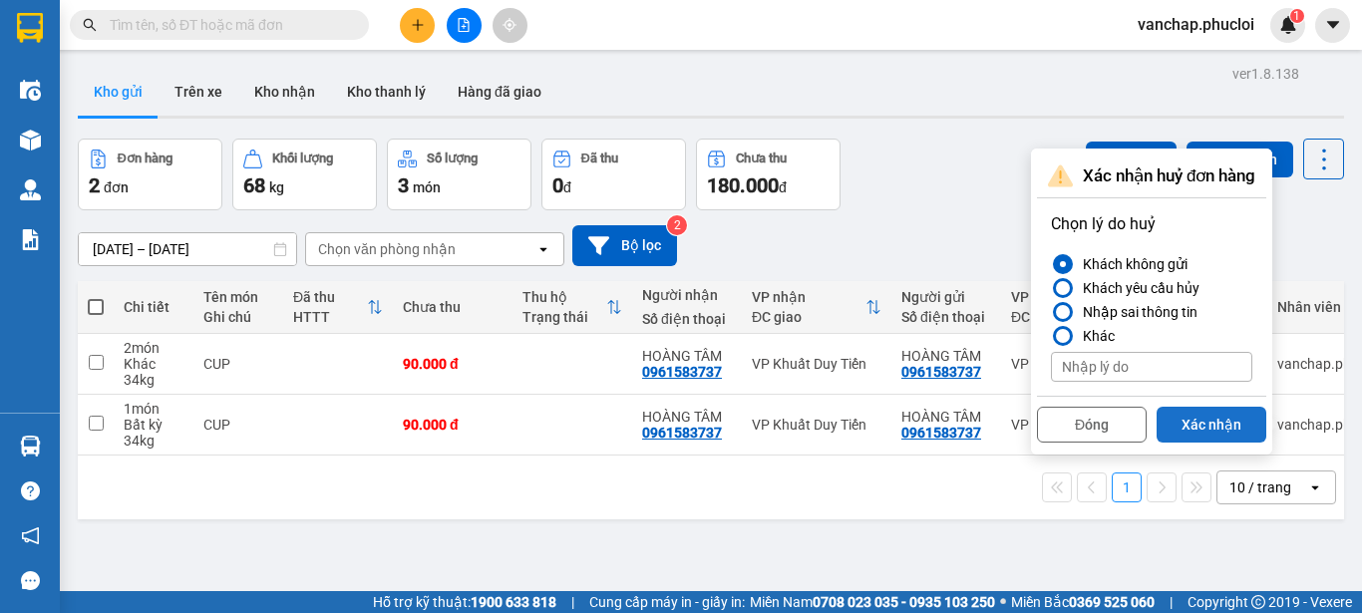
click at [1213, 423] on button "Xác nhận" at bounding box center [1212, 425] width 110 height 36
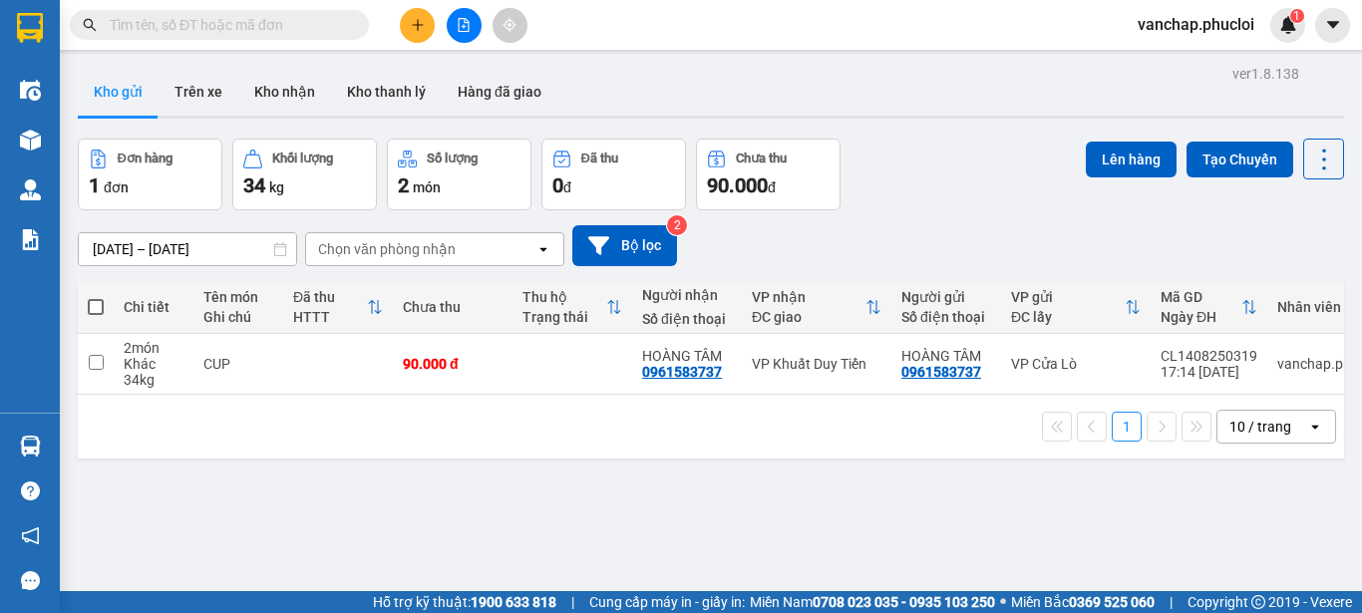
click at [120, 93] on button "Kho gửi" at bounding box center [118, 92] width 81 height 48
drag, startPoint x: 83, startPoint y: 95, endPoint x: 493, endPoint y: 83, distance: 410.1
click at [345, 83] on div "Kho gửi Trên xe Kho nhận Kho thanh lý Hàng đã giao" at bounding box center [711, 94] width 1267 height 53
click at [610, 83] on div "Kho gửi Trên xe Kho nhận Kho thanh lý Hàng đã giao" at bounding box center [711, 94] width 1267 height 53
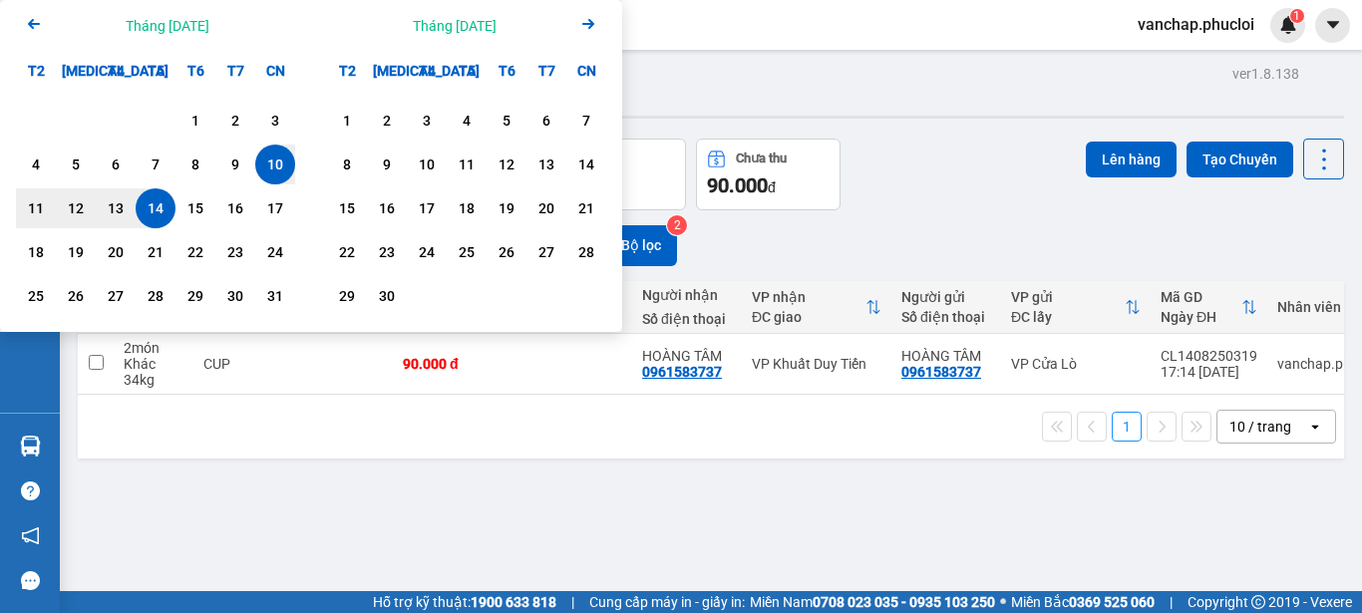
drag, startPoint x: 61, startPoint y: 414, endPoint x: 535, endPoint y: 443, distance: 474.6
click at [518, 451] on div "ver 1.8.138 Kho gửi Trên xe Kho nhận Kho thanh lý Hàng đã giao Đơn hàng 1 đơn K…" at bounding box center [711, 366] width 1283 height 613
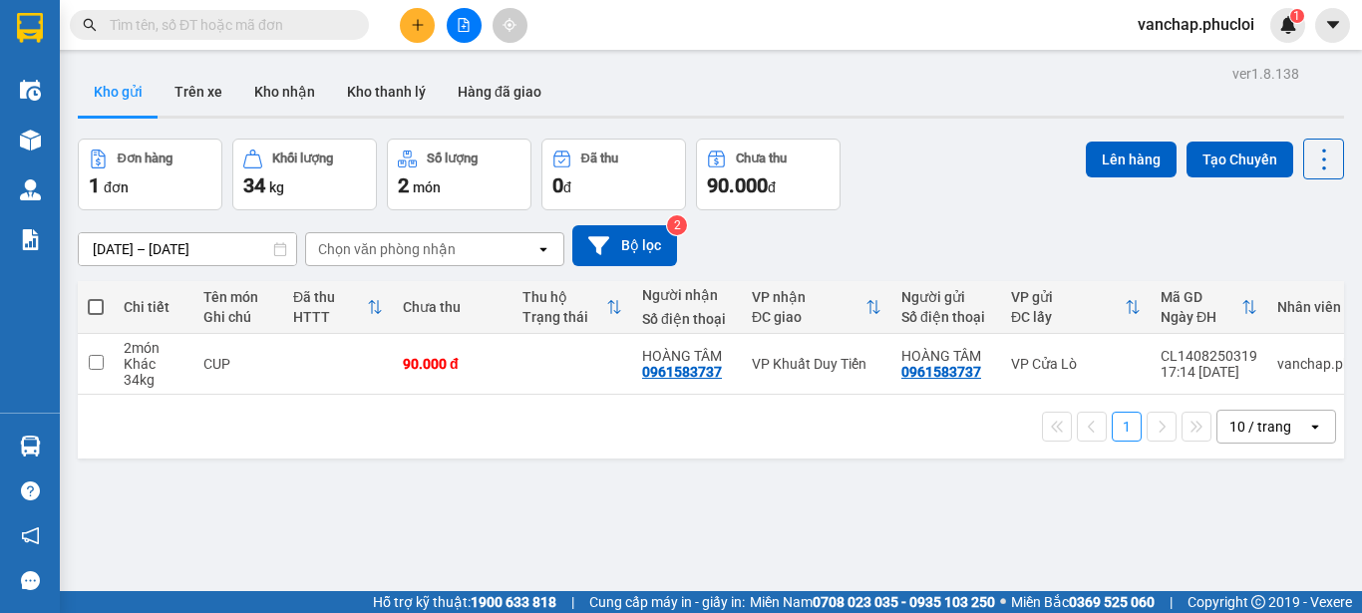
drag, startPoint x: 538, startPoint y: 442, endPoint x: 493, endPoint y: 442, distance: 44.9
click at [520, 442] on div "1 10 / trang open" at bounding box center [711, 427] width 1251 height 34
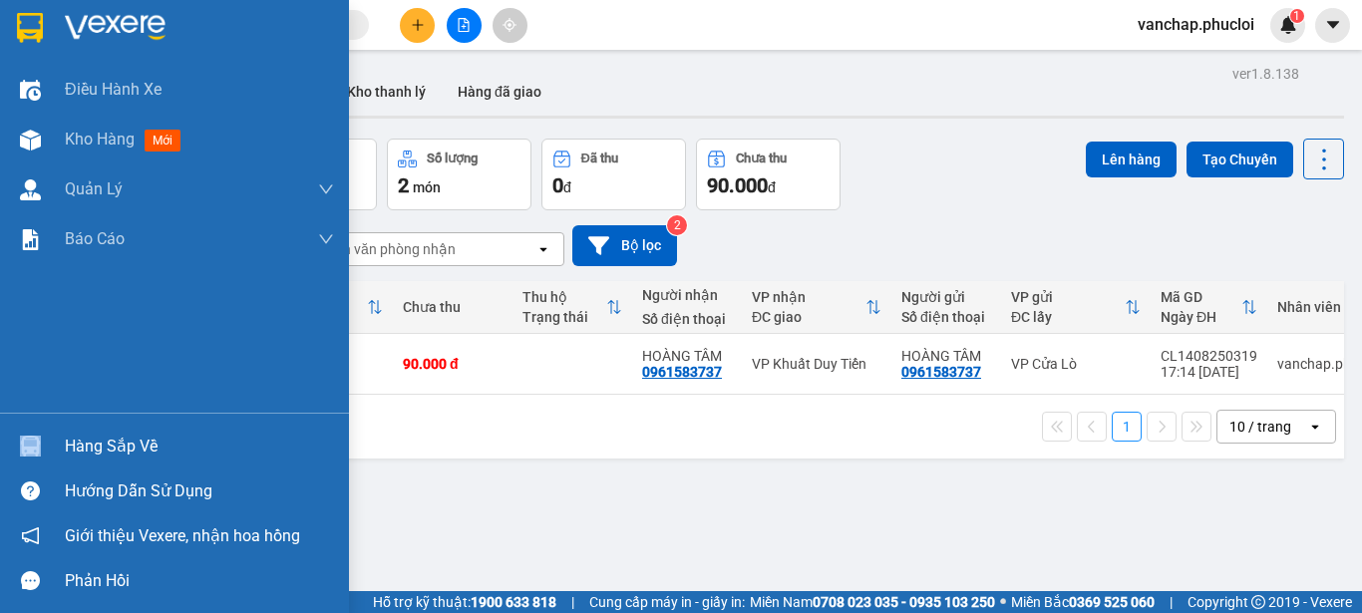
drag, startPoint x: 25, startPoint y: 480, endPoint x: 65, endPoint y: 448, distance: 51.1
click at [63, 449] on div "Hàng sắp về Hướng dẫn sử dụng Giới thiệu Vexere, nhận hoa hồng Phản hồi" at bounding box center [174, 508] width 349 height 190
click at [68, 443] on div "Hàng sắp về" at bounding box center [199, 447] width 269 height 30
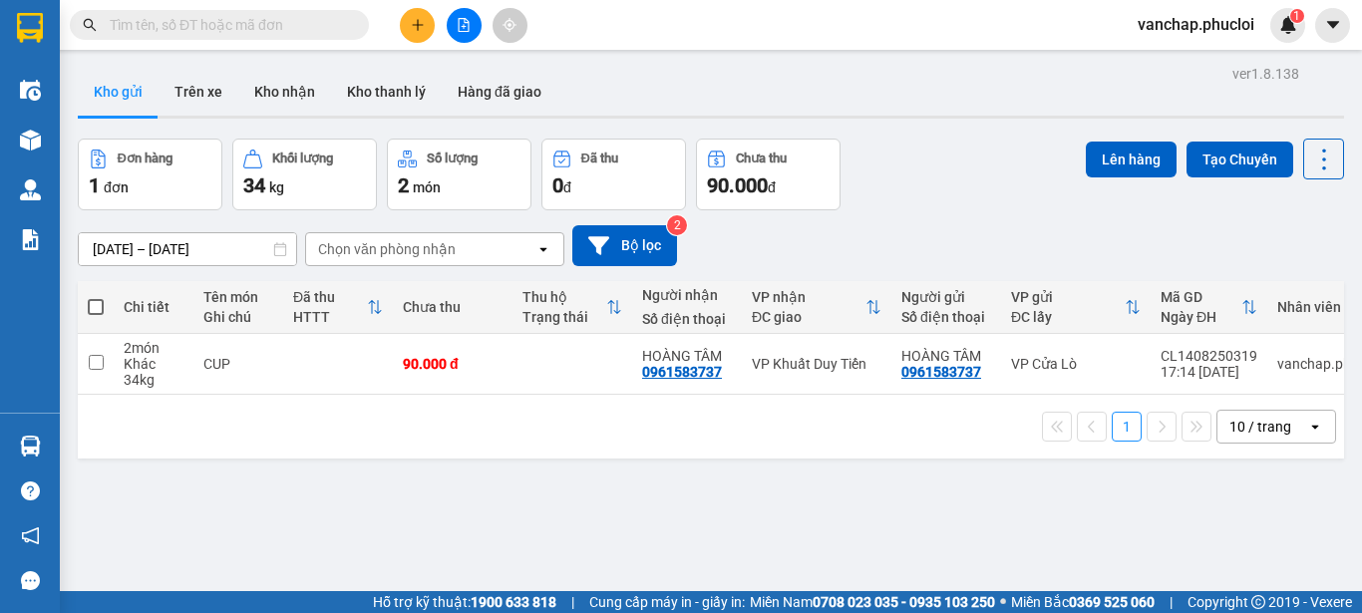
click at [1021, 213] on section "Kết quả tìm kiếm ( 0 ) Bộ lọc No Data vanchap.phucloi 1 Điều hành xe Kho hàng m…" at bounding box center [681, 306] width 1362 height 613
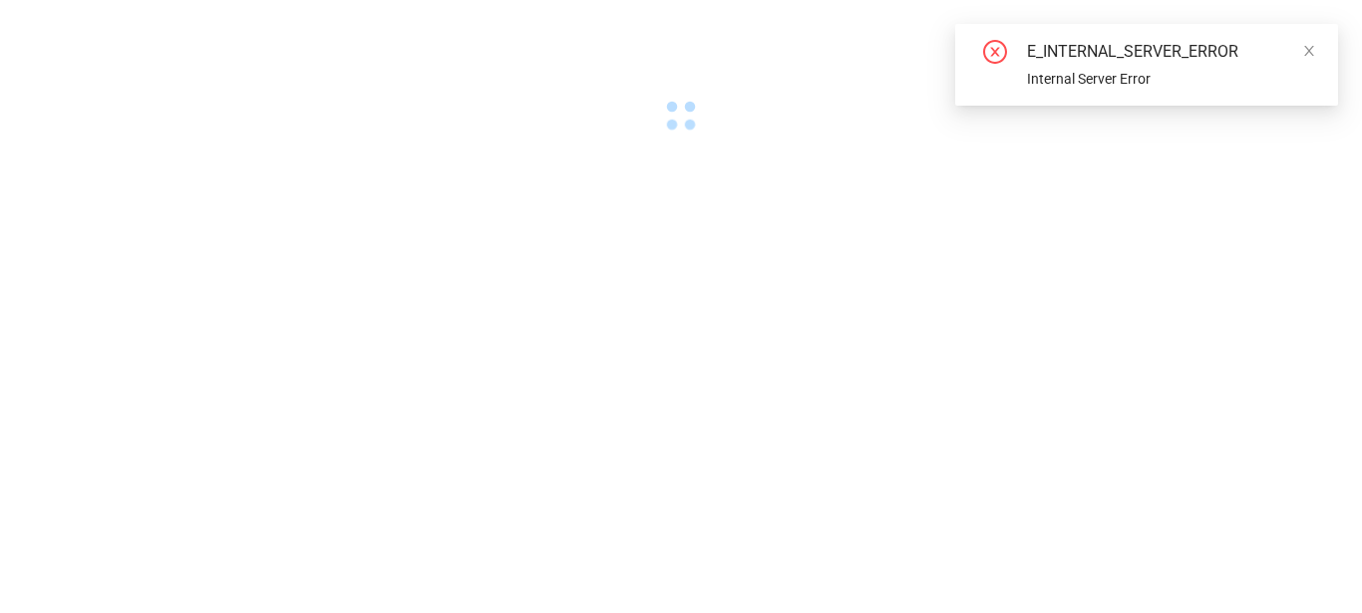
click at [988, 48] on icon "close-circle" at bounding box center [995, 52] width 24 height 24
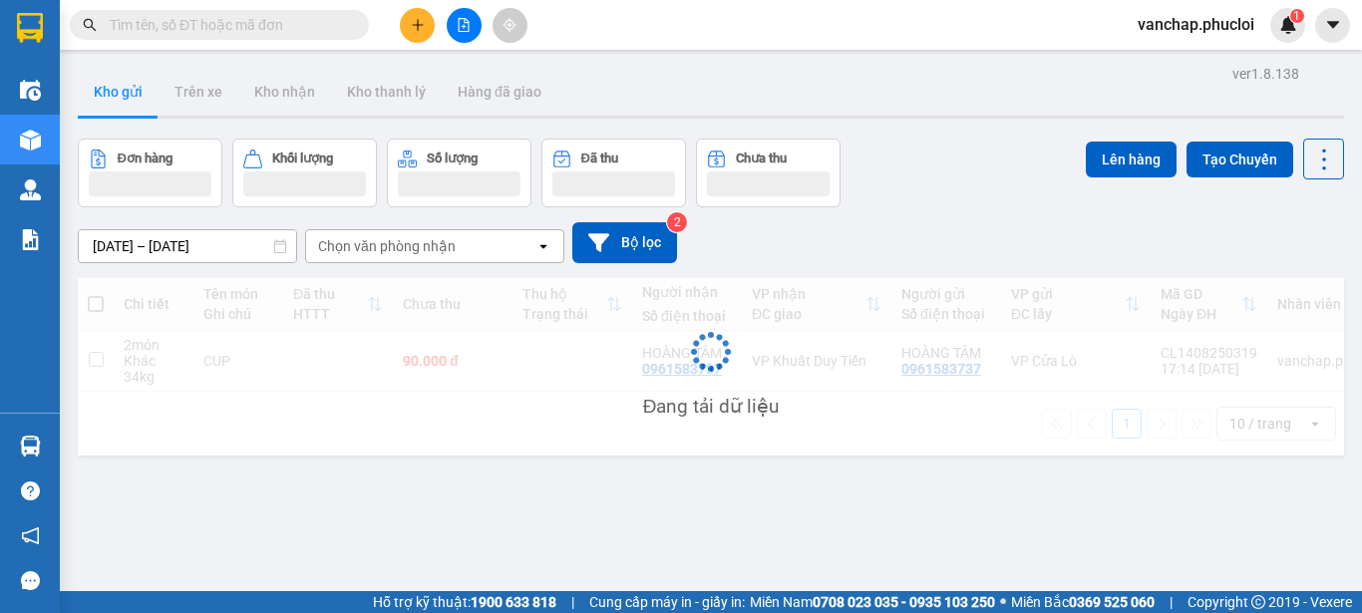
click at [422, 16] on button at bounding box center [417, 25] width 35 height 35
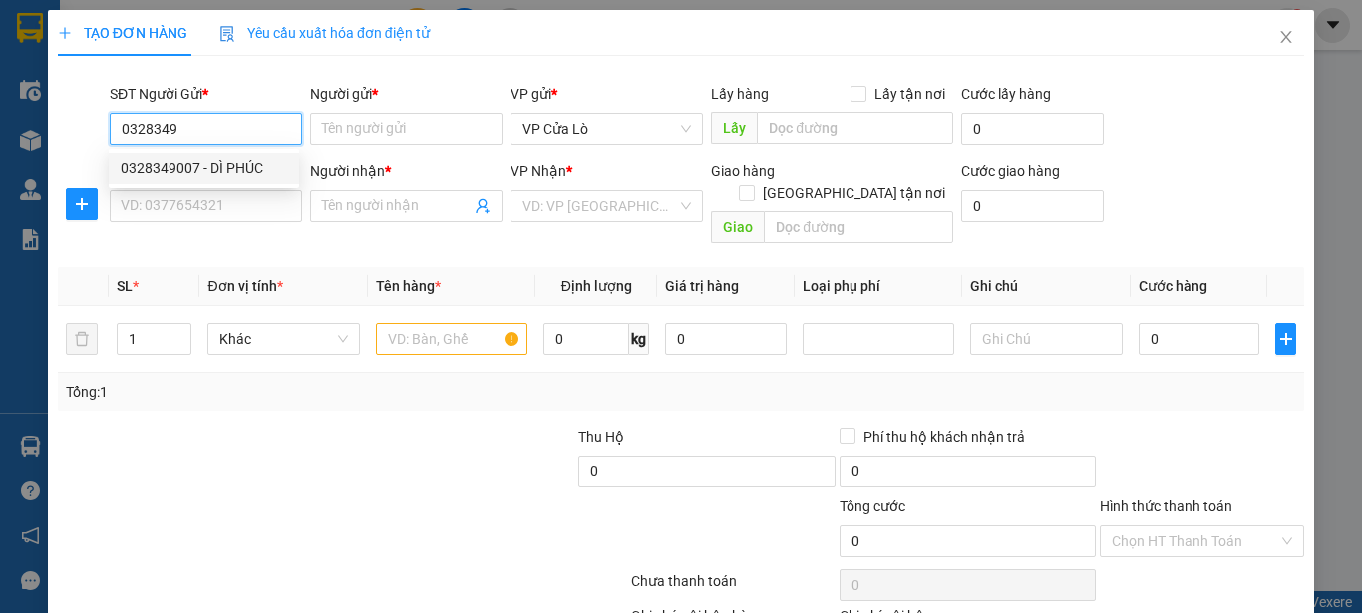
click at [250, 176] on div "0328349007 - DÌ PHÚC" at bounding box center [204, 169] width 167 height 22
type input "0328349007"
type input "DÌ PHÚC"
type input "0328349007"
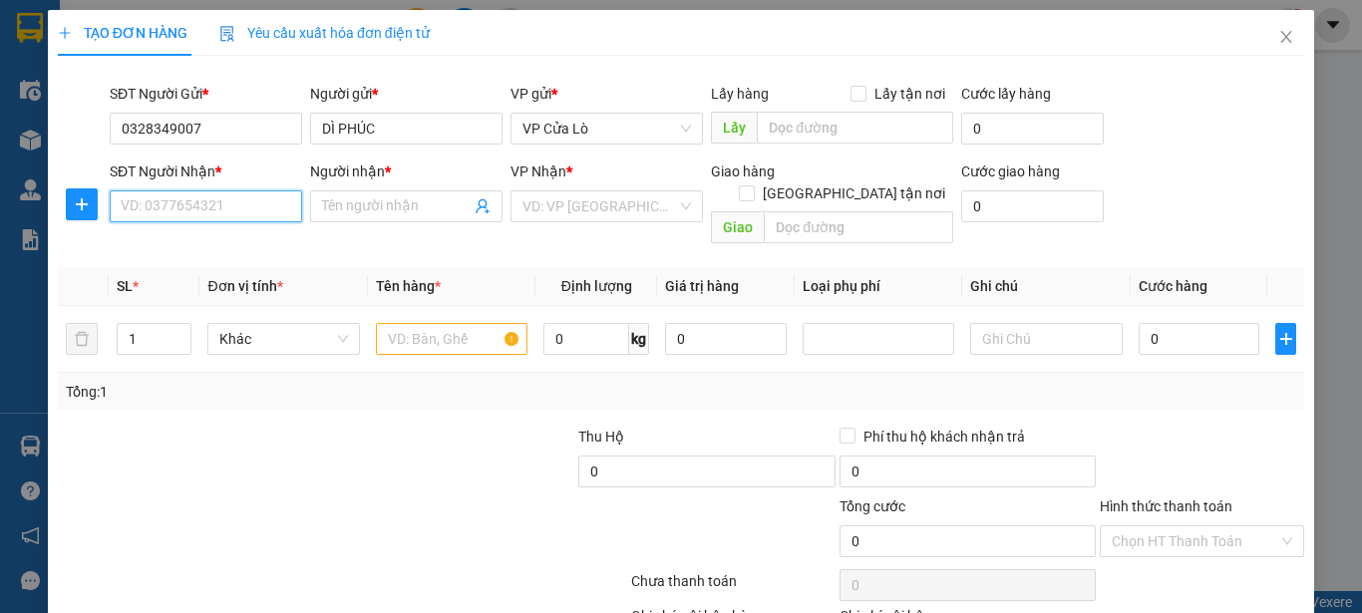
click at [259, 212] on input "SĐT Người Nhận *" at bounding box center [206, 206] width 192 height 32
click at [252, 278] on div "0916478654 - dì vân" at bounding box center [204, 278] width 167 height 22
type input "0916478654"
type input "dì vân"
click at [442, 323] on input "text" at bounding box center [452, 339] width 152 height 32
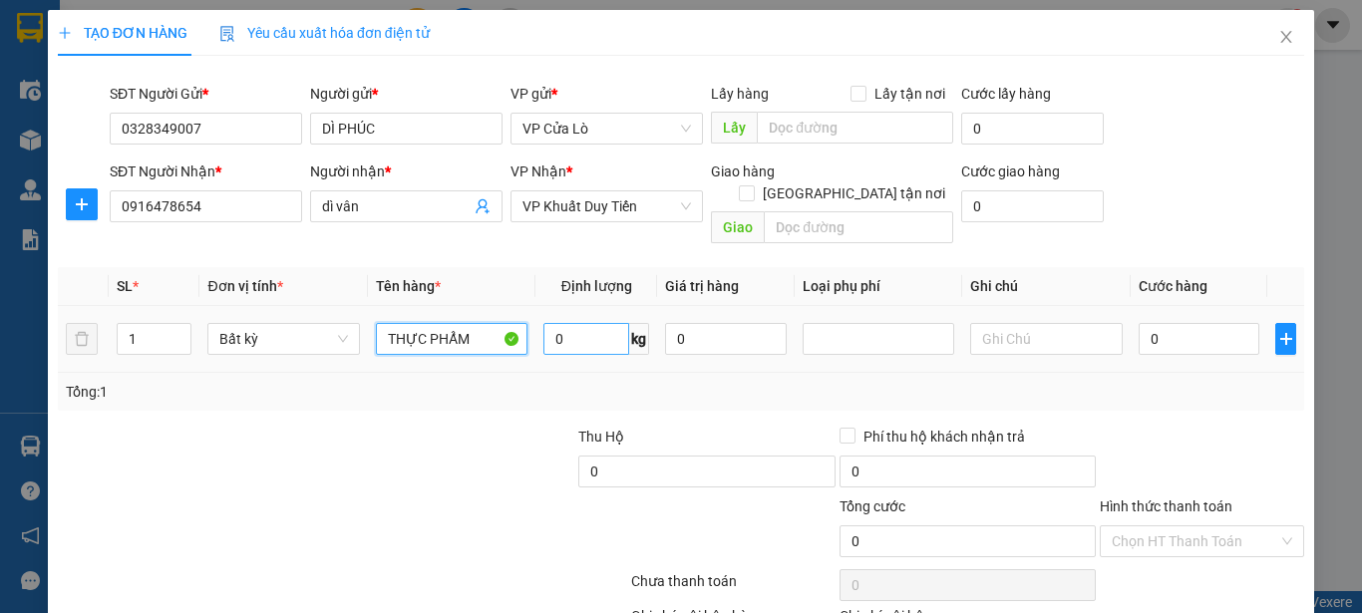
type input "THỰC PHẨM"
click at [599, 323] on input "0" at bounding box center [587, 339] width 86 height 32
type input "49"
click at [501, 426] on div at bounding box center [446, 461] width 260 height 70
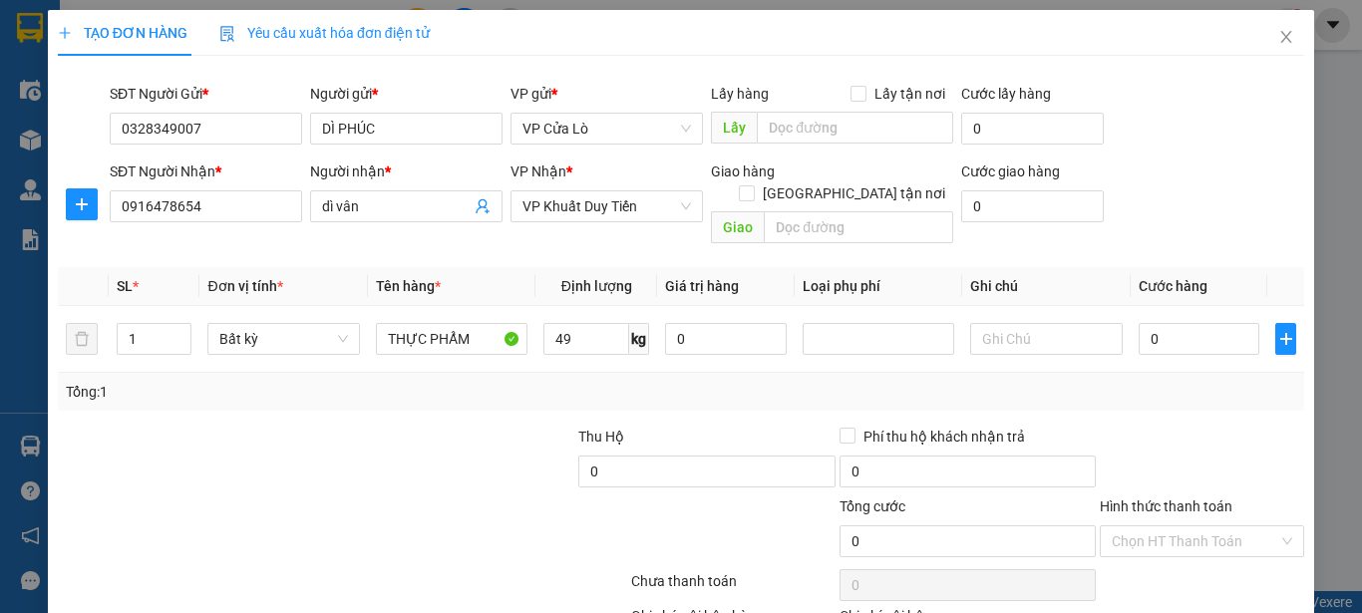
type input "120.000"
click at [154, 324] on input "1" at bounding box center [155, 339] width 74 height 30
type input "2"
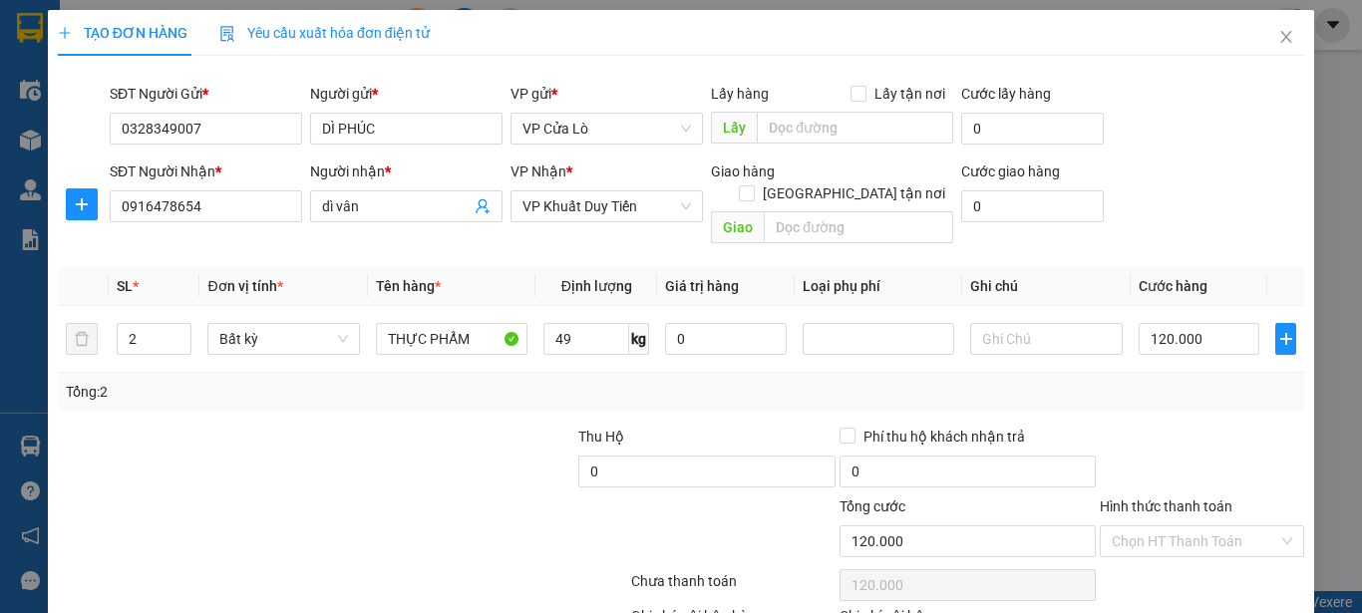
click at [379, 496] on div at bounding box center [238, 531] width 365 height 70
click at [1151, 323] on input "120.000" at bounding box center [1200, 339] width 122 height 32
click at [1149, 323] on input "120.000" at bounding box center [1200, 339] width 122 height 32
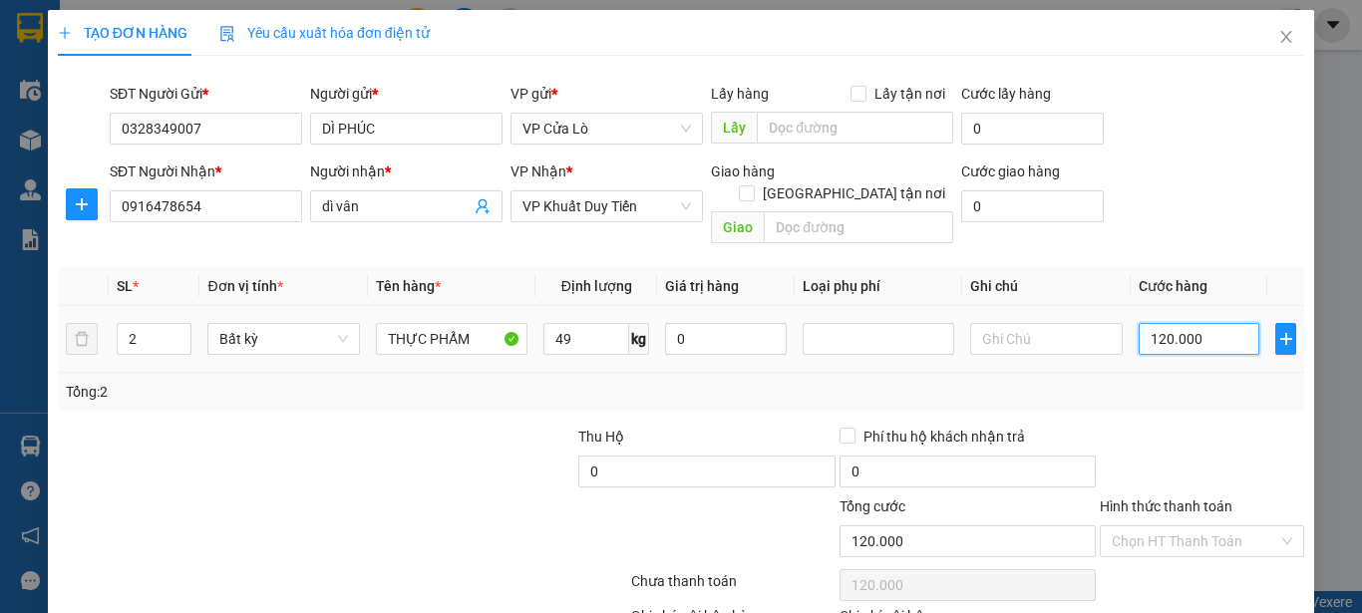
click at [1150, 323] on input "120.000" at bounding box center [1200, 339] width 122 height 32
type input "10.000"
type input "130.000"
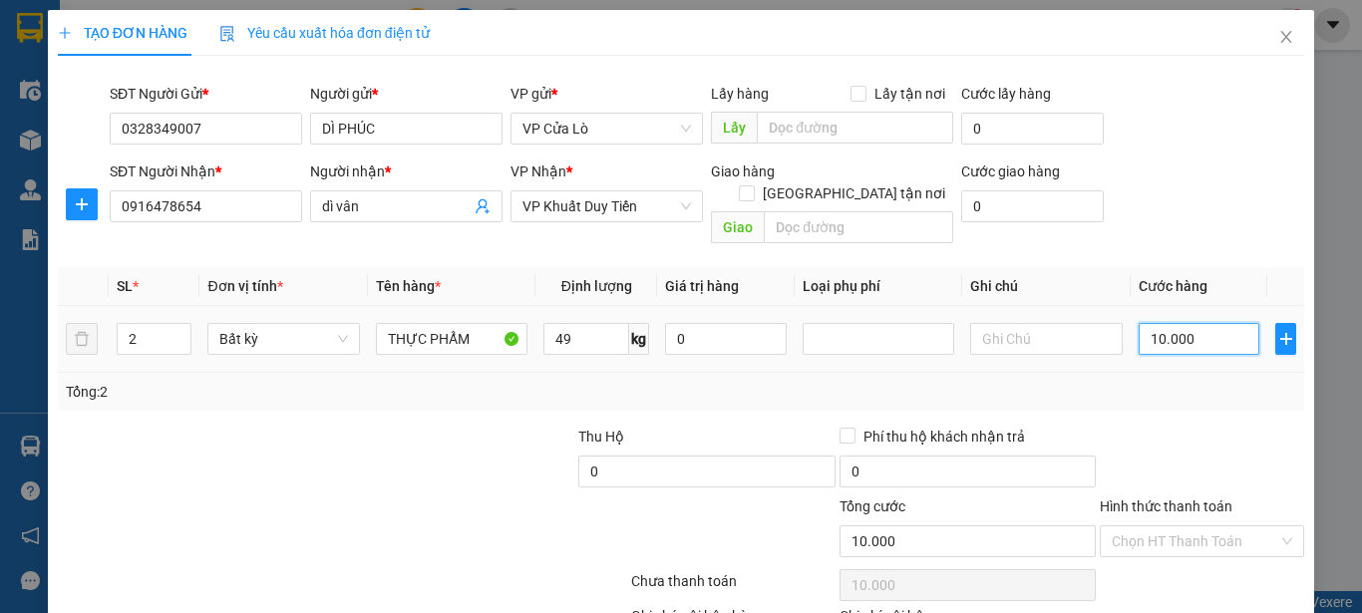
type input "130.000"
click at [1141, 395] on div "Transit Pickup Surcharge Ids Transit Deliver Surcharge Ids Transit Deliver Surc…" at bounding box center [681, 393] width 1247 height 642
click at [1189, 527] on input "Hình thức thanh toán" at bounding box center [1195, 542] width 167 height 30
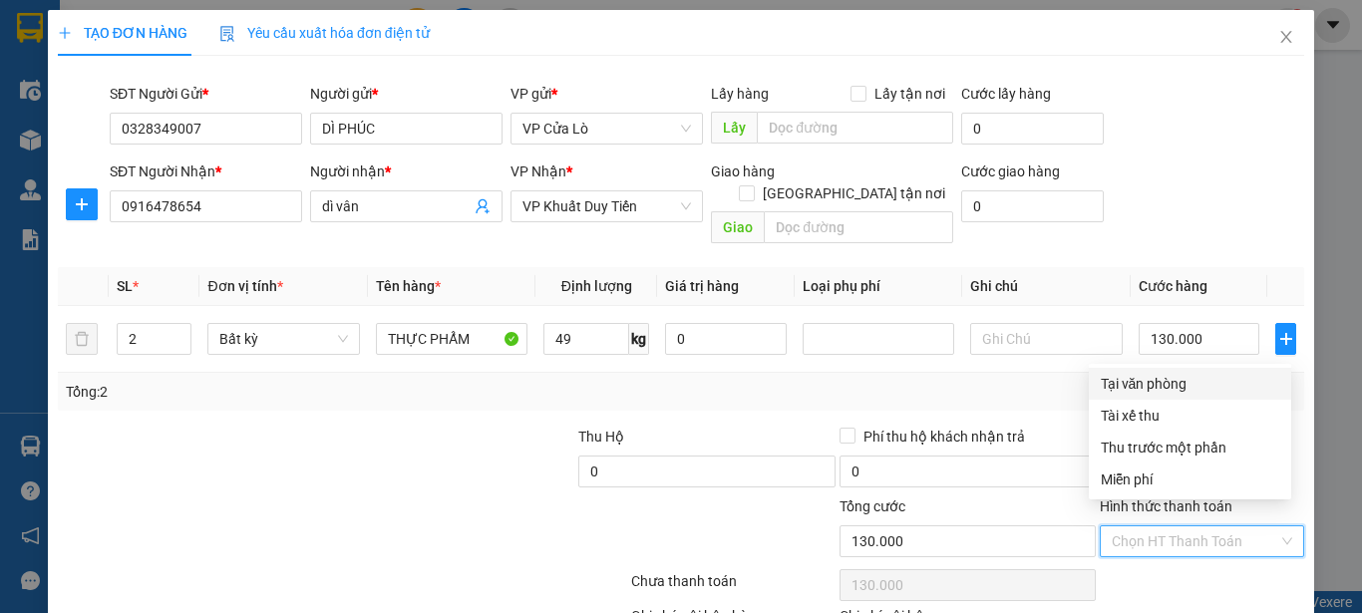
click at [1136, 374] on div "Tại văn phòng" at bounding box center [1190, 384] width 179 height 22
type input "0"
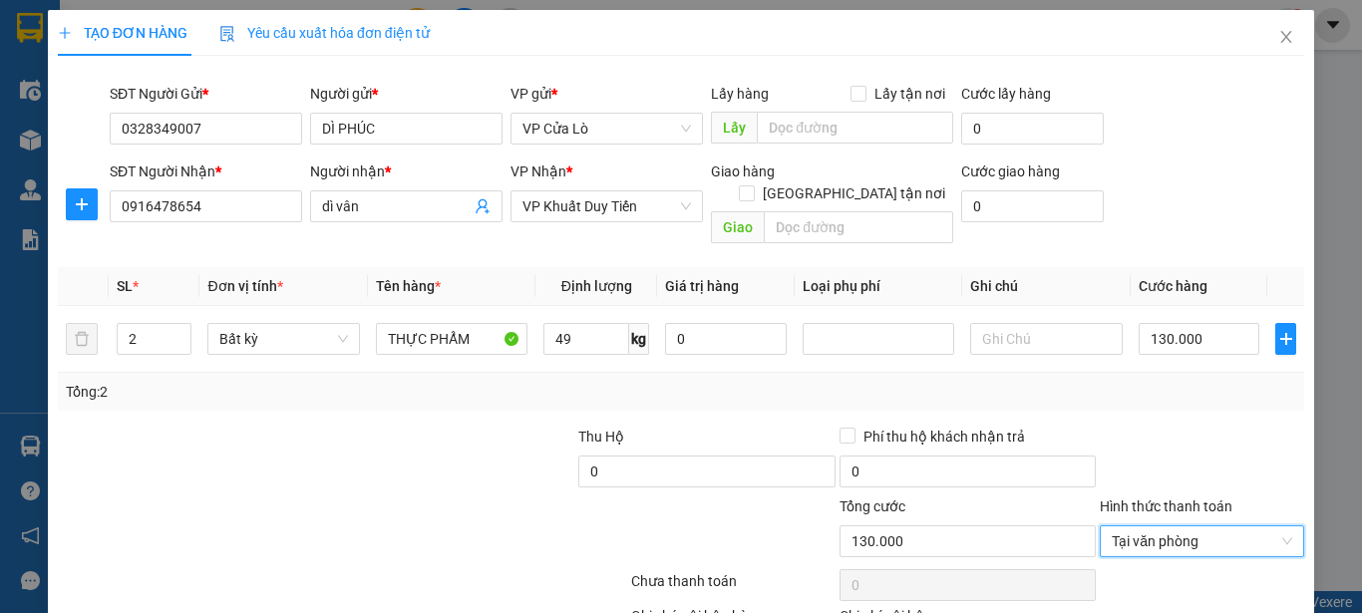
click at [1154, 426] on div at bounding box center [1202, 461] width 208 height 70
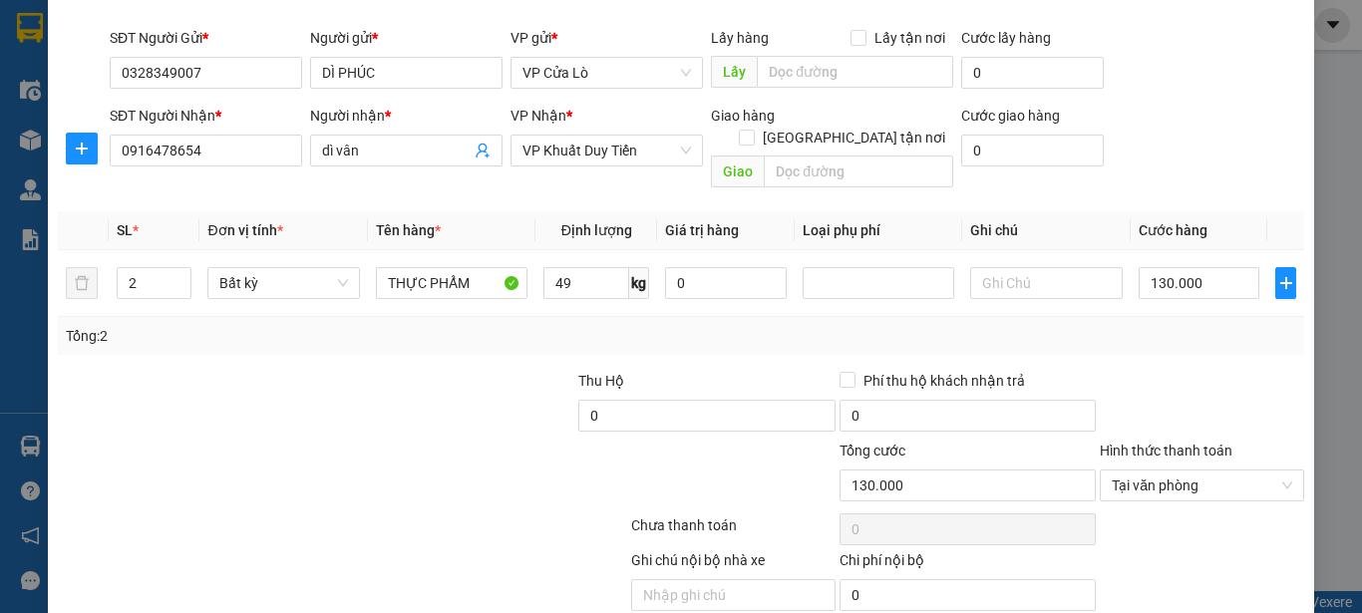
scroll to position [118, 0]
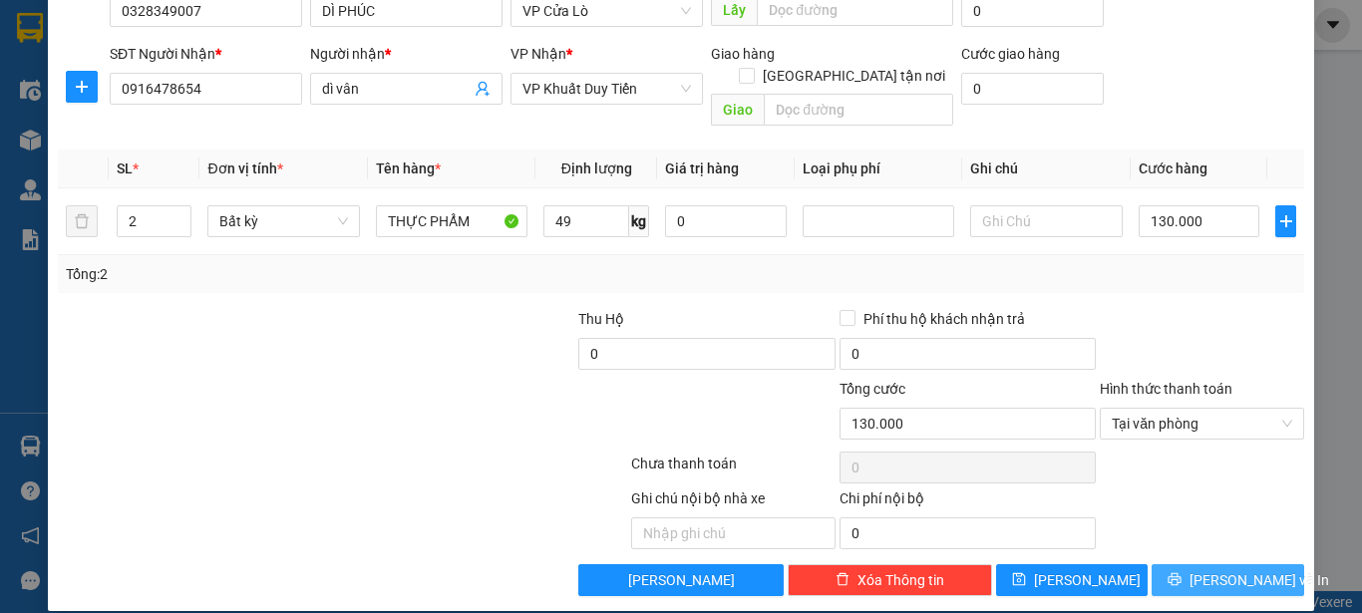
click at [1221, 569] on span "[PERSON_NAME] và In" at bounding box center [1260, 580] width 140 height 22
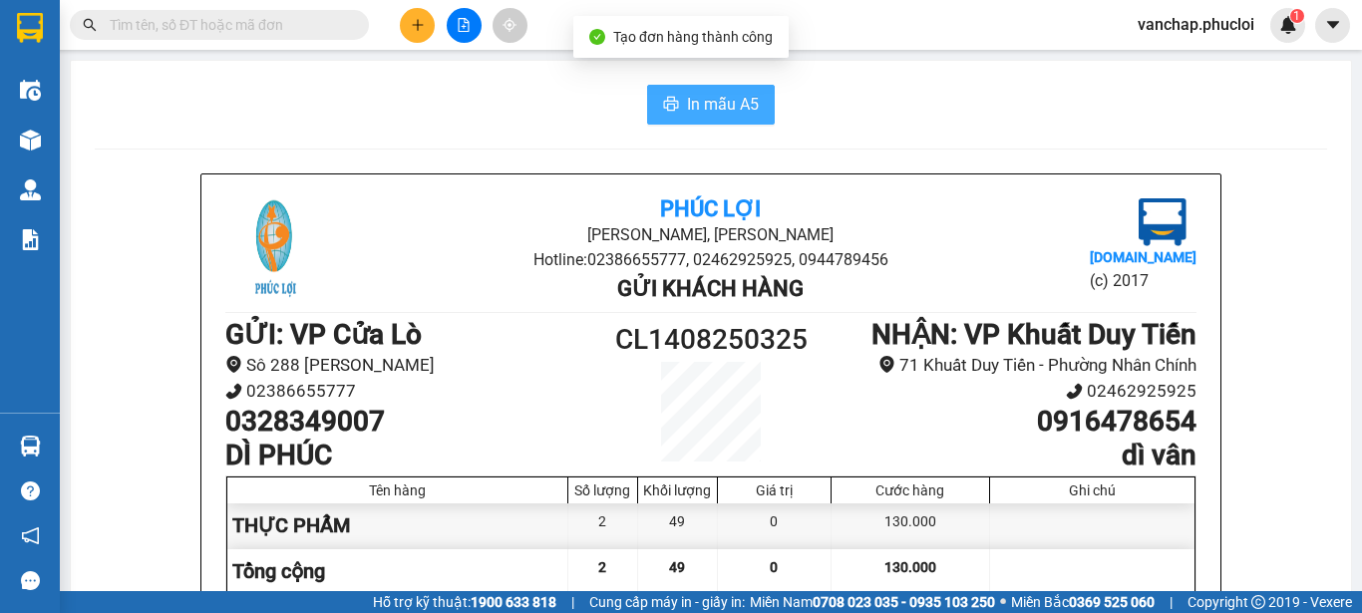
click at [721, 112] on span "In mẫu A5" at bounding box center [723, 104] width 72 height 25
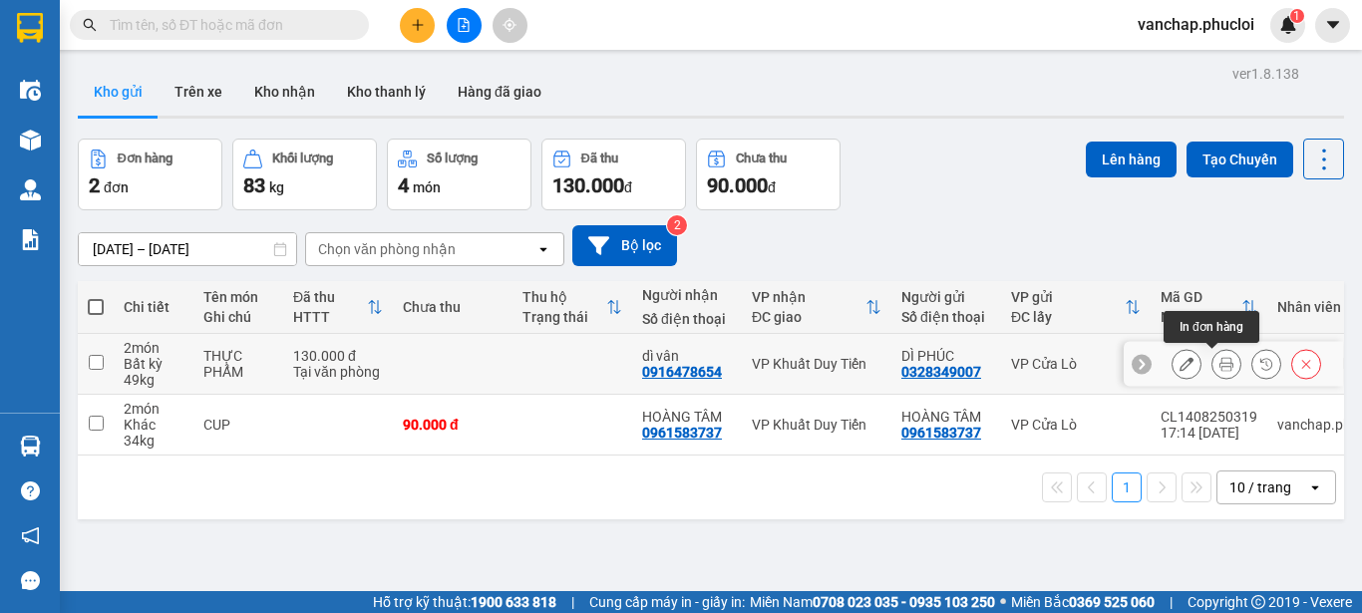
click at [1220, 363] on icon at bounding box center [1227, 364] width 14 height 14
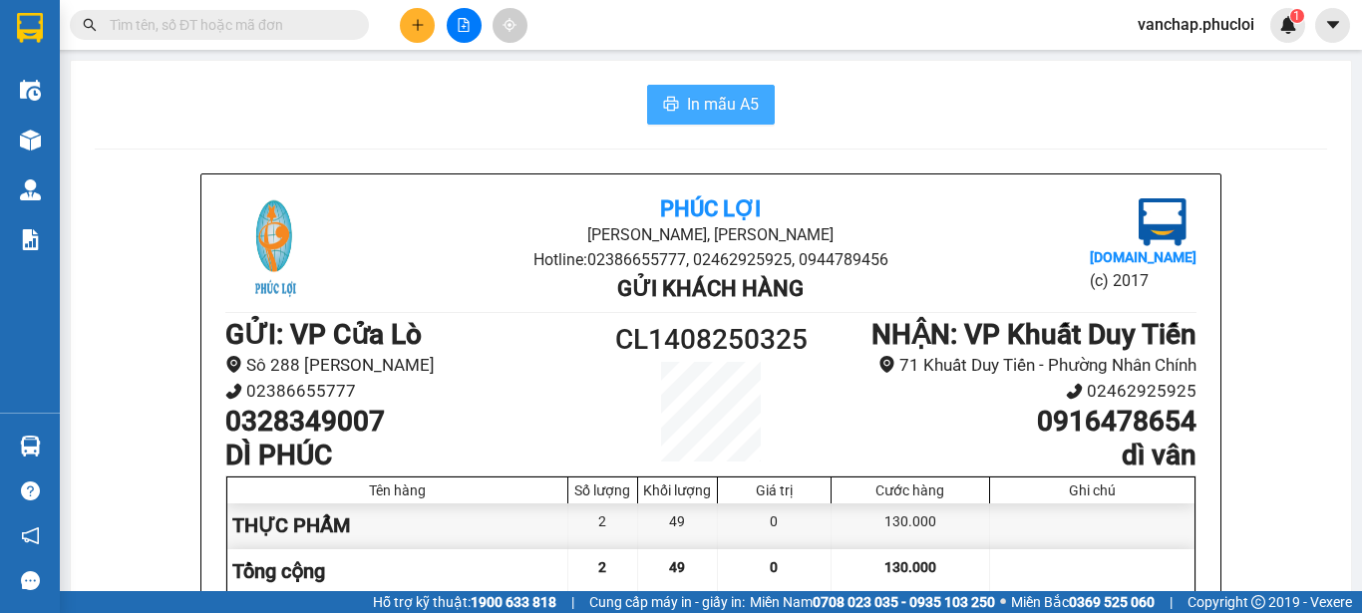
click at [714, 98] on span "In mẫu A5" at bounding box center [723, 104] width 72 height 25
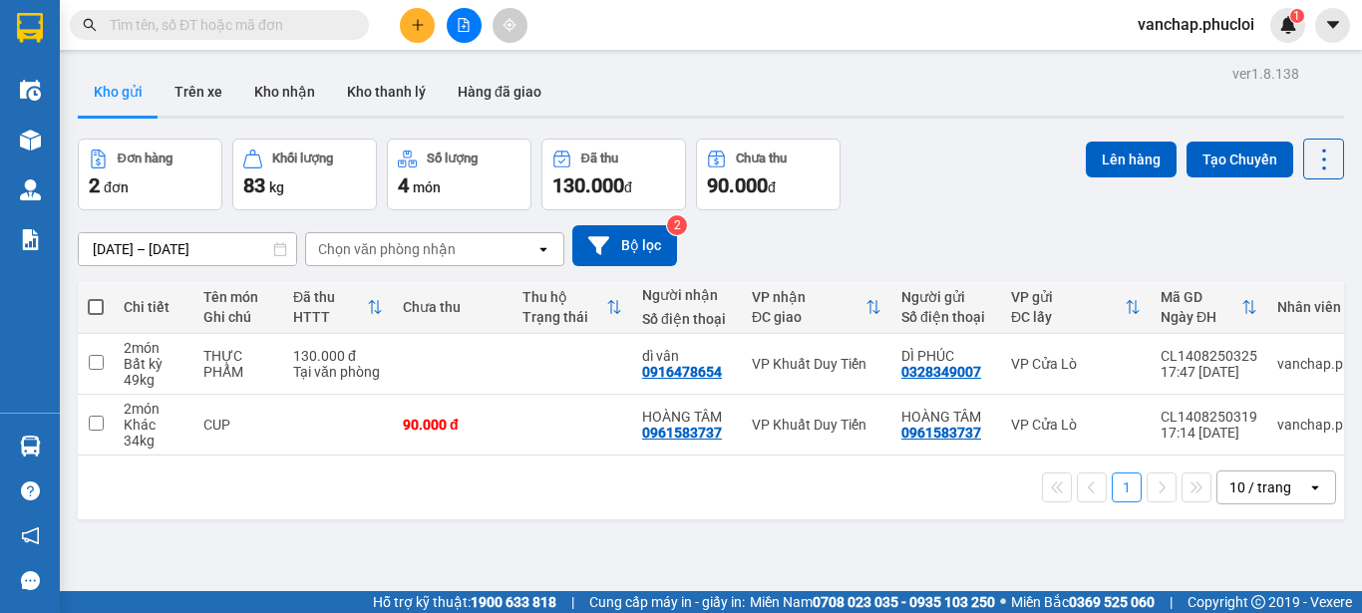
drag, startPoint x: 971, startPoint y: 244, endPoint x: 950, endPoint y: 273, distance: 35.7
click at [971, 244] on div "[DATE] – [DATE] Press the down arrow key to interact with the calendar and sele…" at bounding box center [711, 245] width 1267 height 41
click at [419, 32] on button at bounding box center [417, 25] width 35 height 35
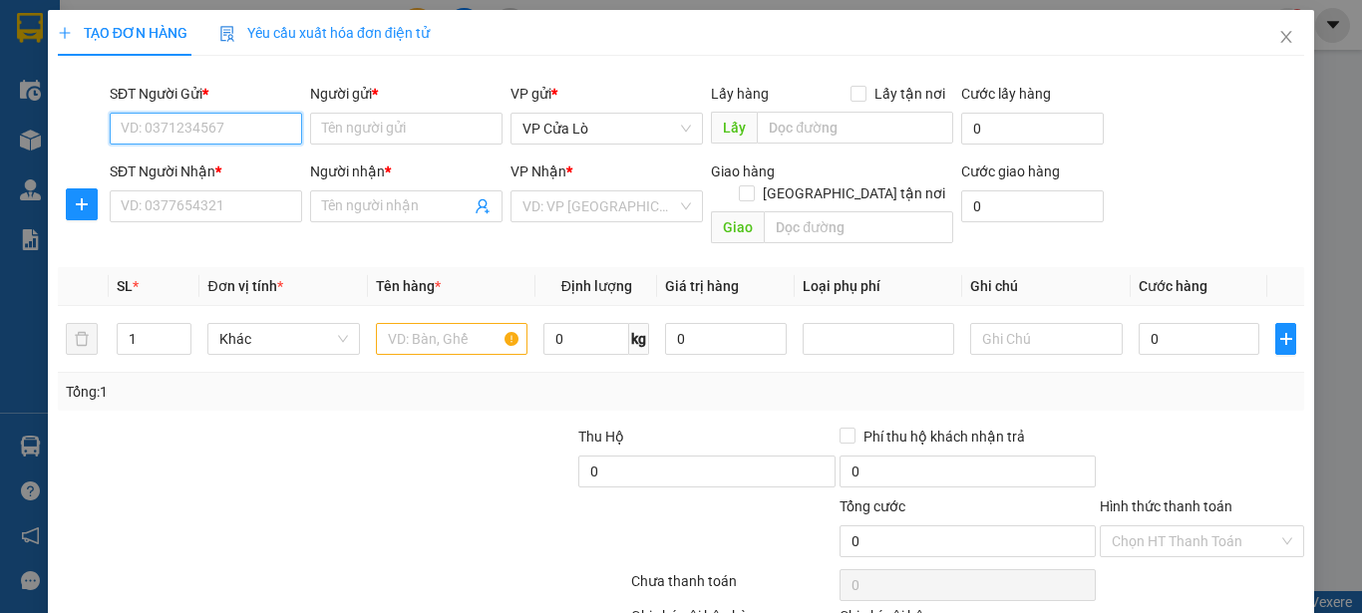
click at [259, 128] on input "SĐT Người Gửi *" at bounding box center [206, 129] width 192 height 32
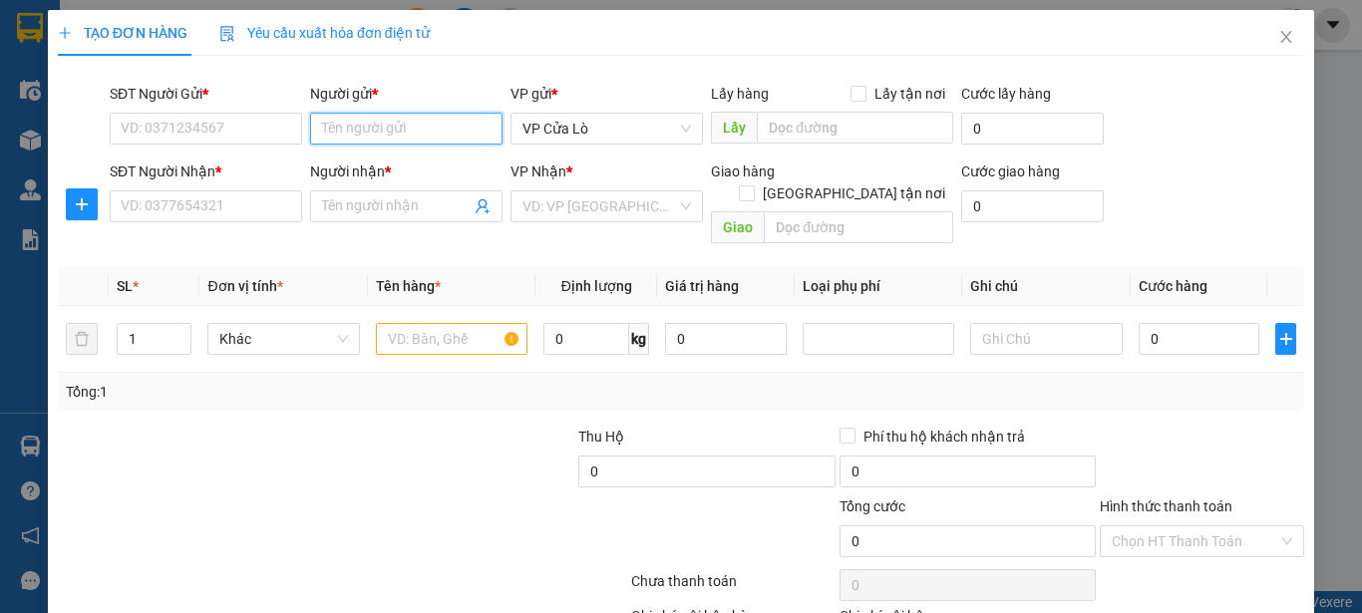
drag, startPoint x: 396, startPoint y: 129, endPoint x: 447, endPoint y: 138, distance: 51.6
click at [395, 129] on input "Người gửi *" at bounding box center [406, 129] width 192 height 32
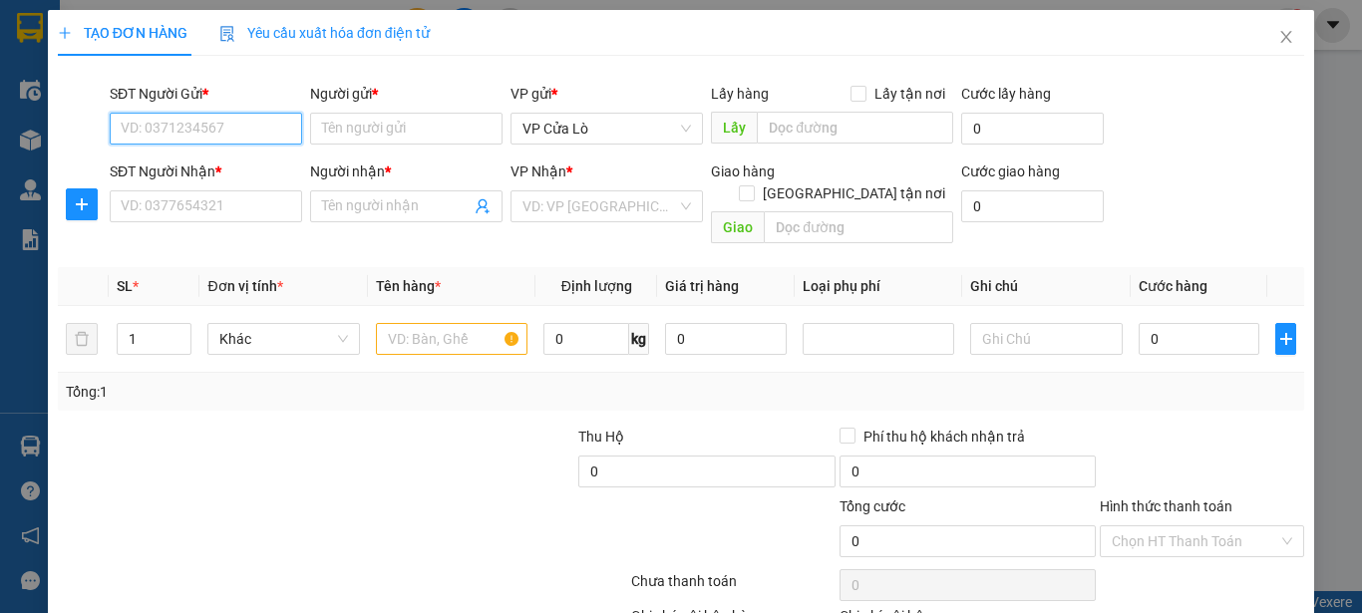
click at [259, 122] on input "SĐT Người Gửi *" at bounding box center [206, 129] width 192 height 32
type input "0962283486"
click at [273, 161] on div "0962283486 - bsi hóa" at bounding box center [204, 169] width 167 height 22
type input "bsi hóa"
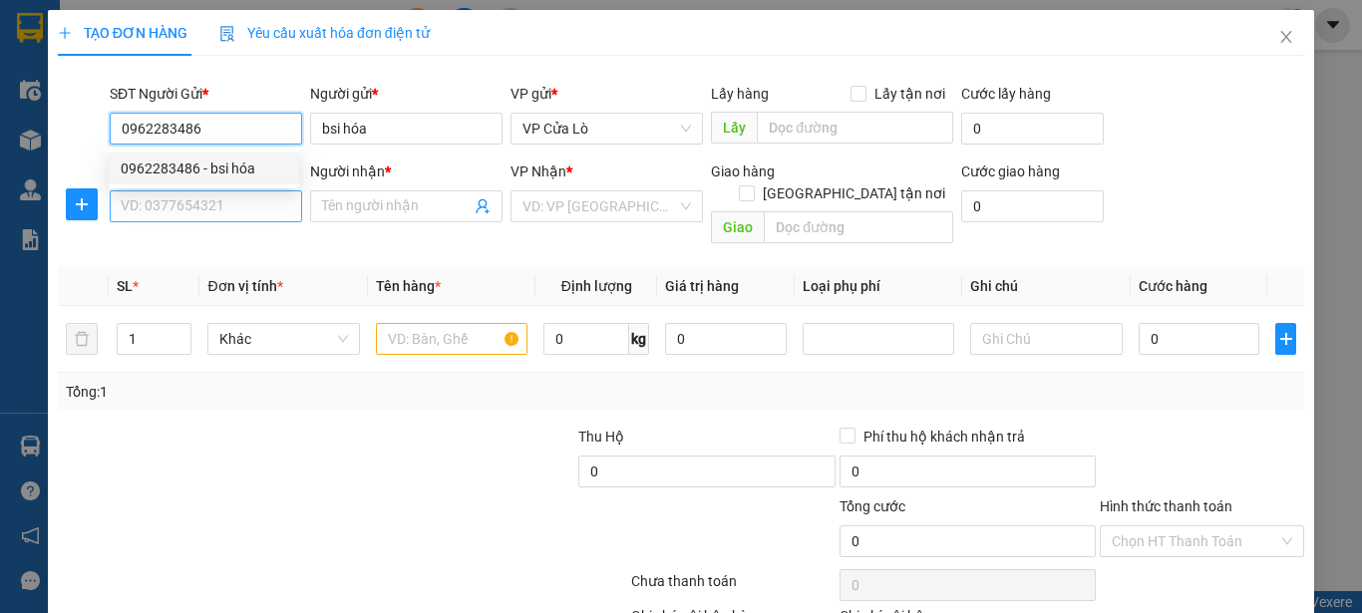
type input "0962283486"
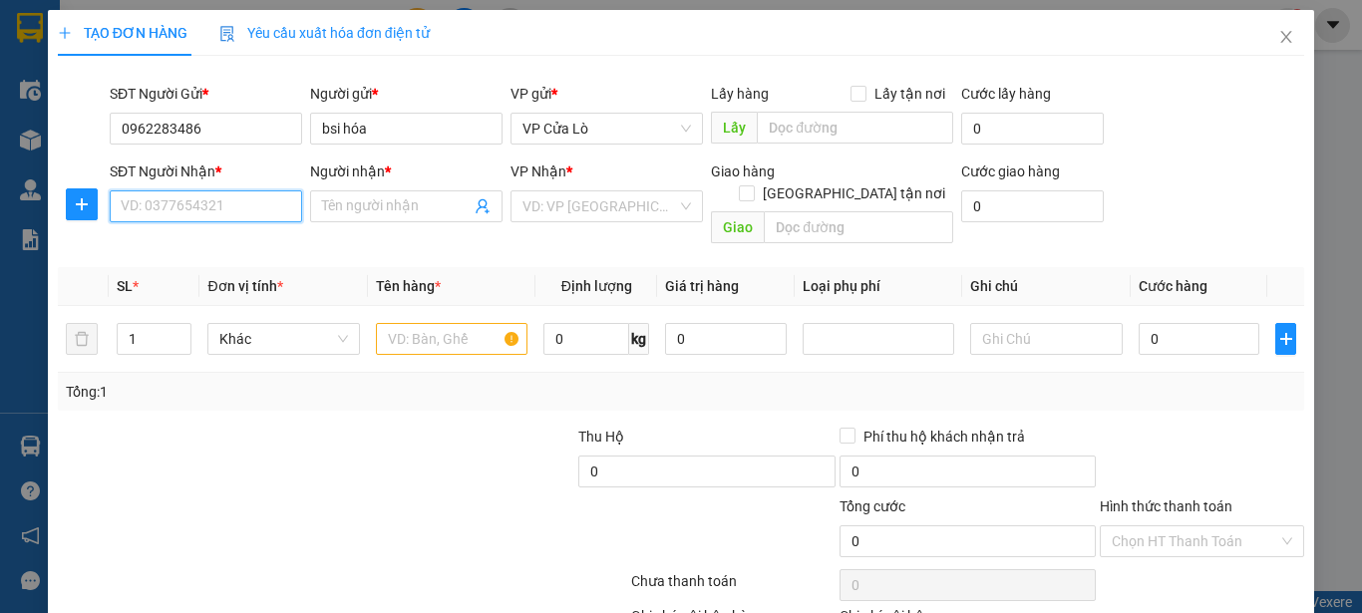
click at [260, 214] on input "SĐT Người Nhận *" at bounding box center [206, 206] width 192 height 32
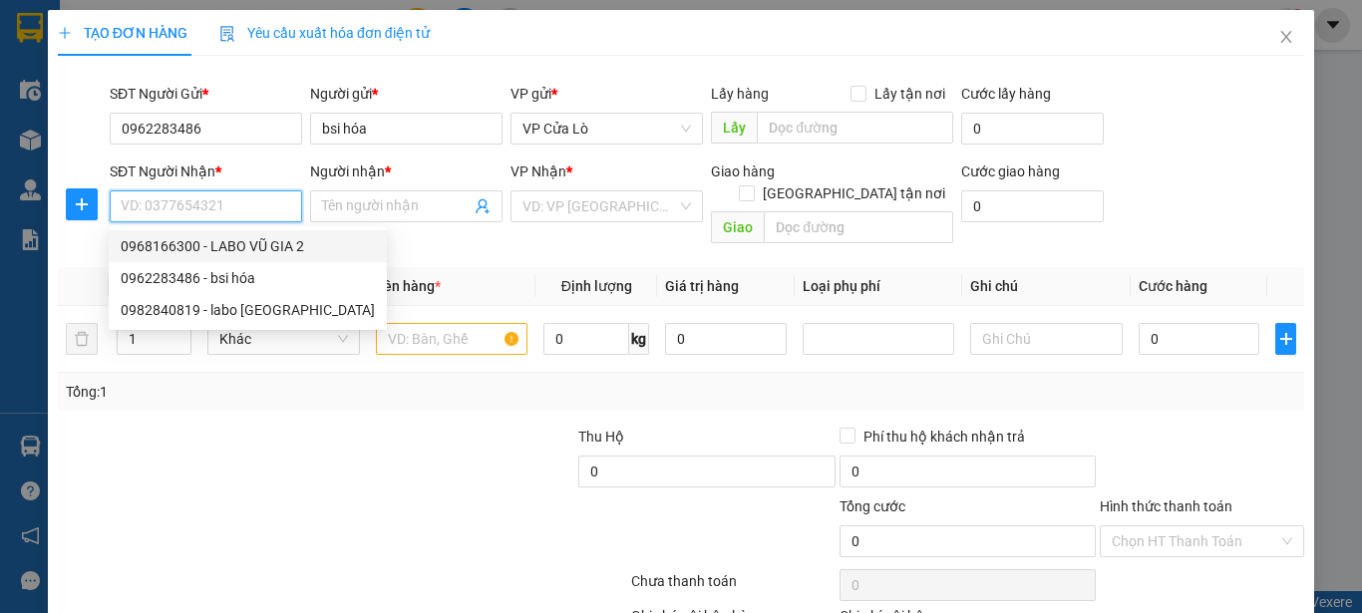
click at [264, 244] on div "0968166300 - LABO VŨ GIA 2" at bounding box center [248, 246] width 254 height 22
type input "0968166300"
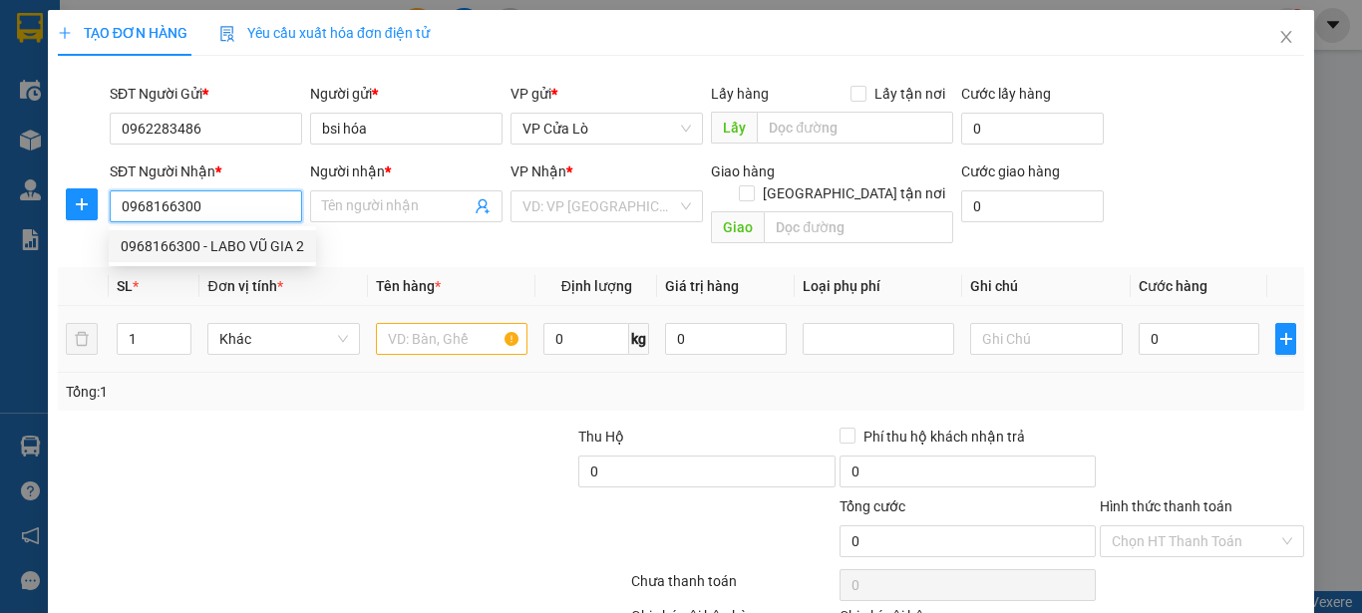
type input "LABO VŨ GIA 2"
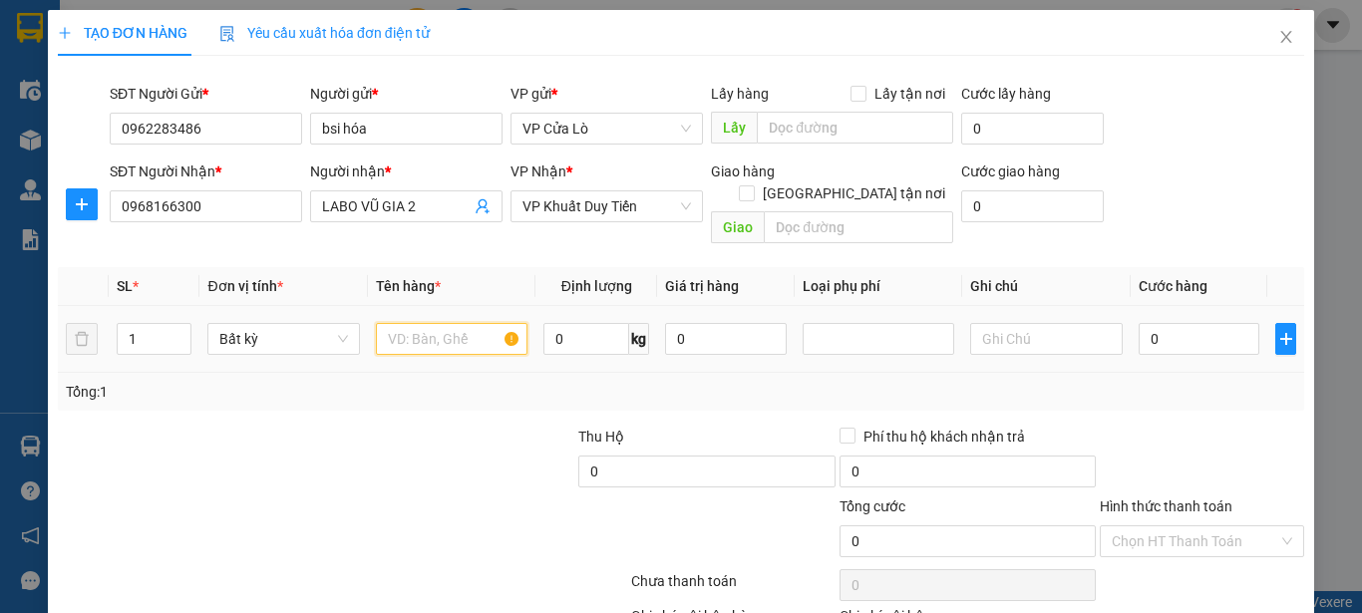
drag, startPoint x: 414, startPoint y: 312, endPoint x: 1189, endPoint y: 40, distance: 821.3
click at [416, 323] on input "text" at bounding box center [452, 339] width 152 height 32
type input "MẪU RĂNG"
click at [573, 323] on input "0" at bounding box center [587, 339] width 86 height 32
click at [669, 381] on div "Tổng: 1" at bounding box center [681, 392] width 1231 height 22
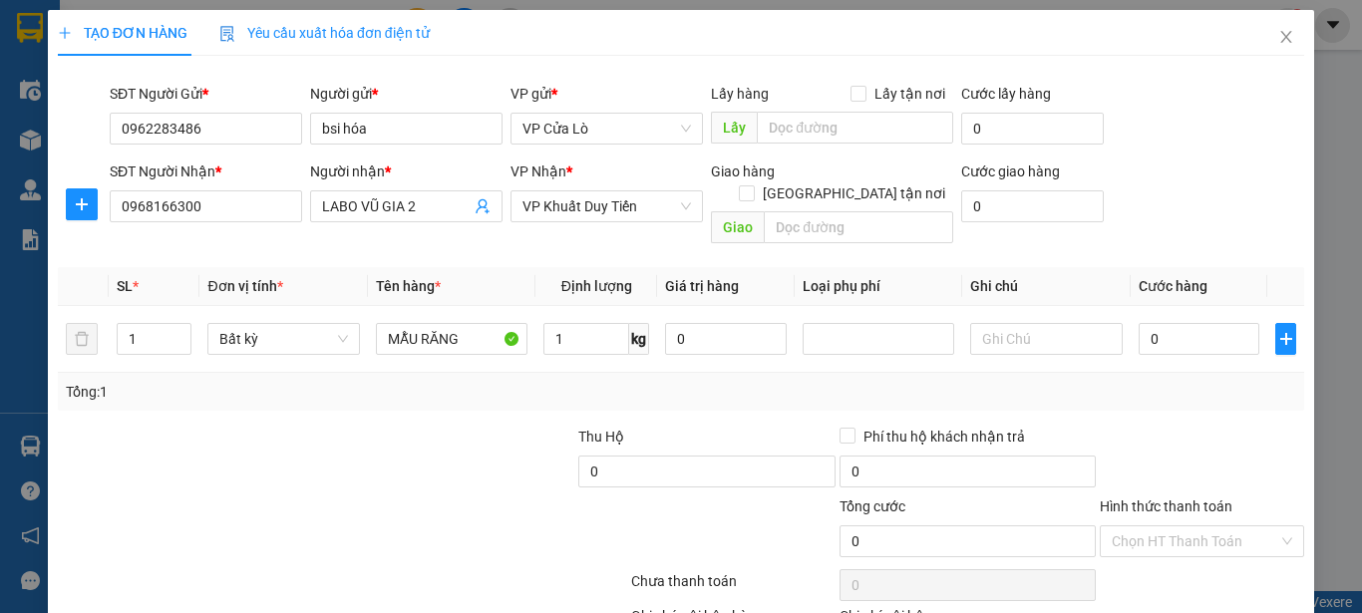
click at [690, 381] on div "Tổng: 1" at bounding box center [681, 392] width 1231 height 22
click at [1220, 527] on input "Hình thức thanh toán" at bounding box center [1195, 542] width 167 height 30
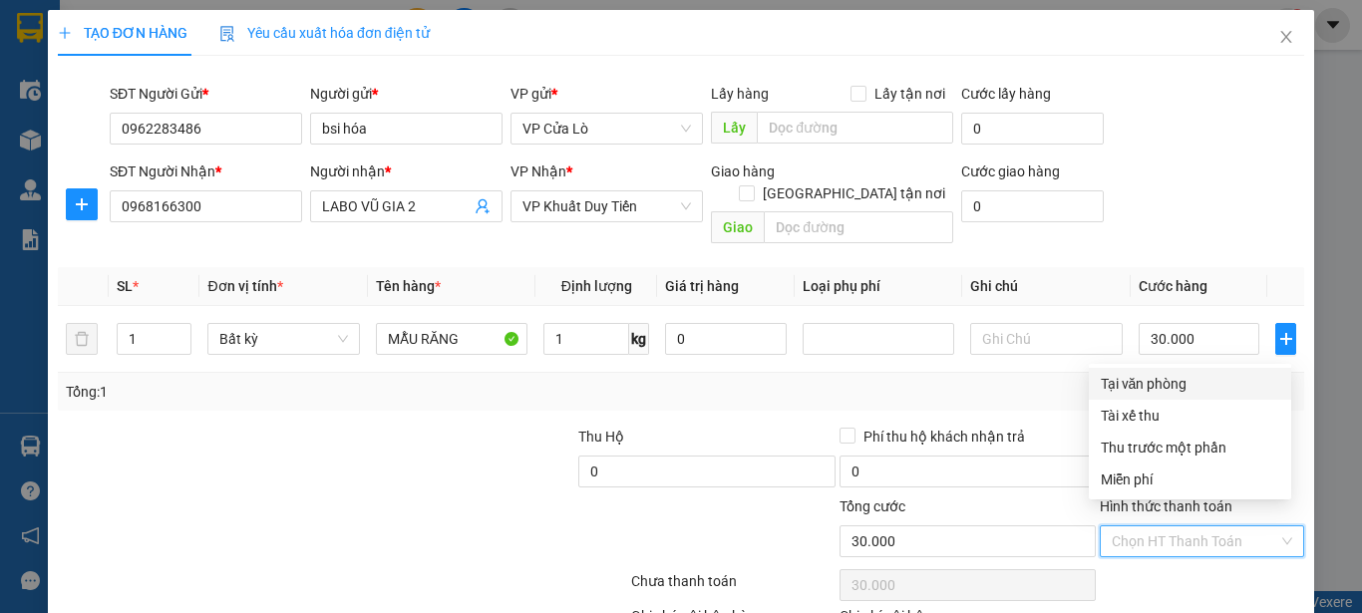
click at [1195, 389] on div "Tại văn phòng" at bounding box center [1190, 384] width 179 height 22
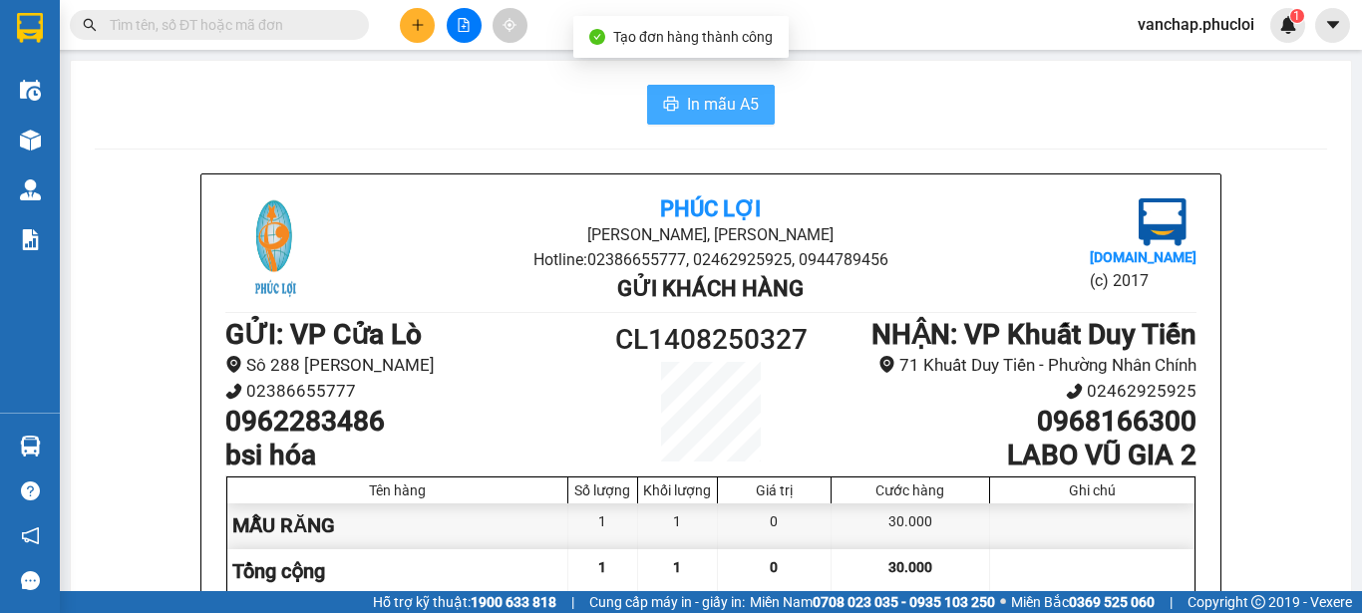
click at [663, 107] on icon "printer" at bounding box center [671, 104] width 16 height 16
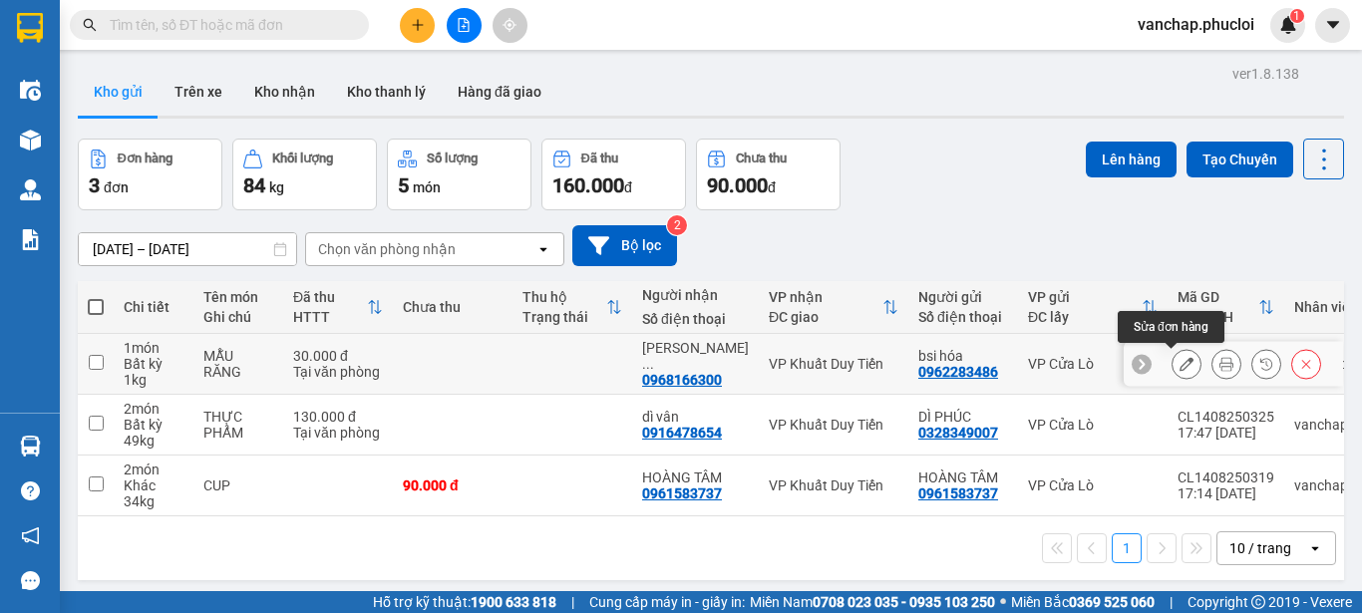
click at [1180, 368] on icon at bounding box center [1187, 364] width 14 height 14
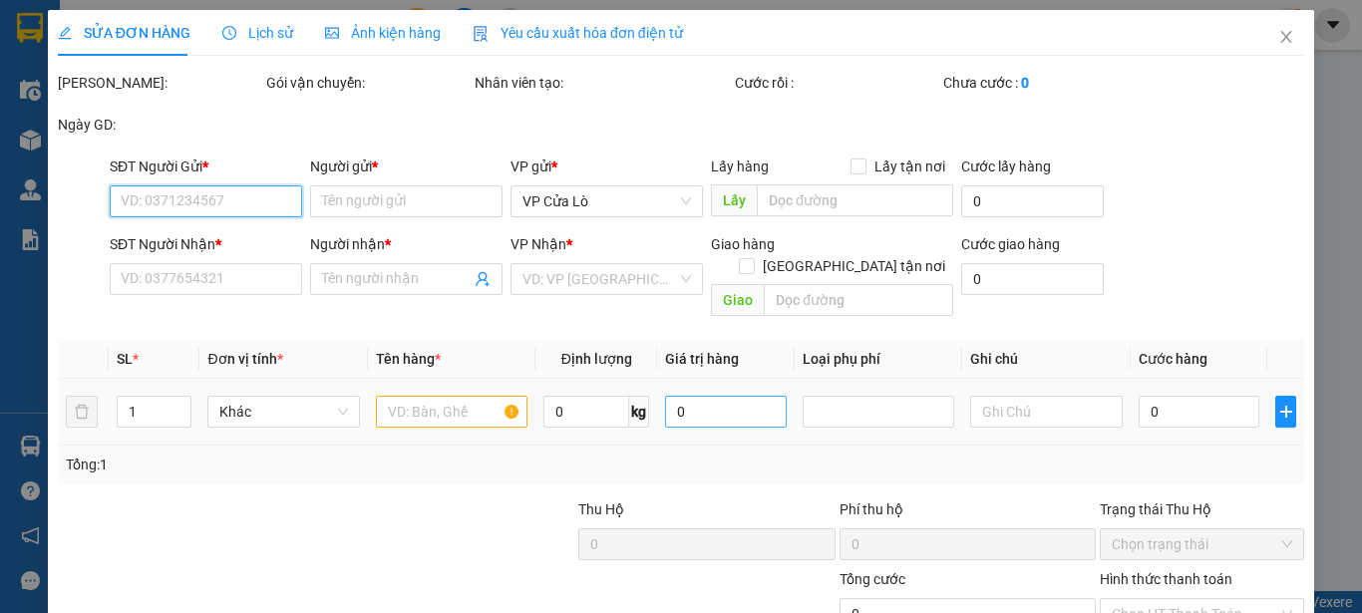
type input "0962283486"
type input "bsi hóa"
type input "0968166300"
type input "LABO VŨ GIA 2"
type input "30.000"
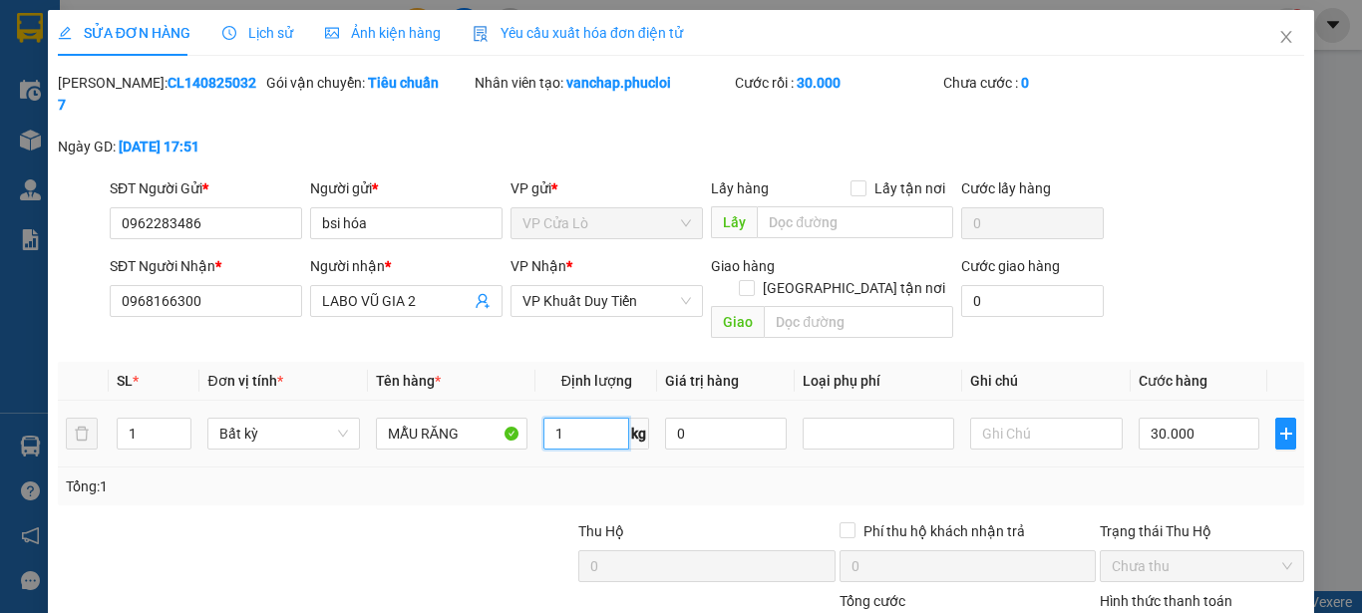
click at [572, 418] on input "1" at bounding box center [587, 434] width 86 height 32
click at [528, 468] on div "Tổng: 1" at bounding box center [681, 487] width 1247 height 38
click at [587, 418] on input "0" at bounding box center [587, 434] width 86 height 32
type input "1"
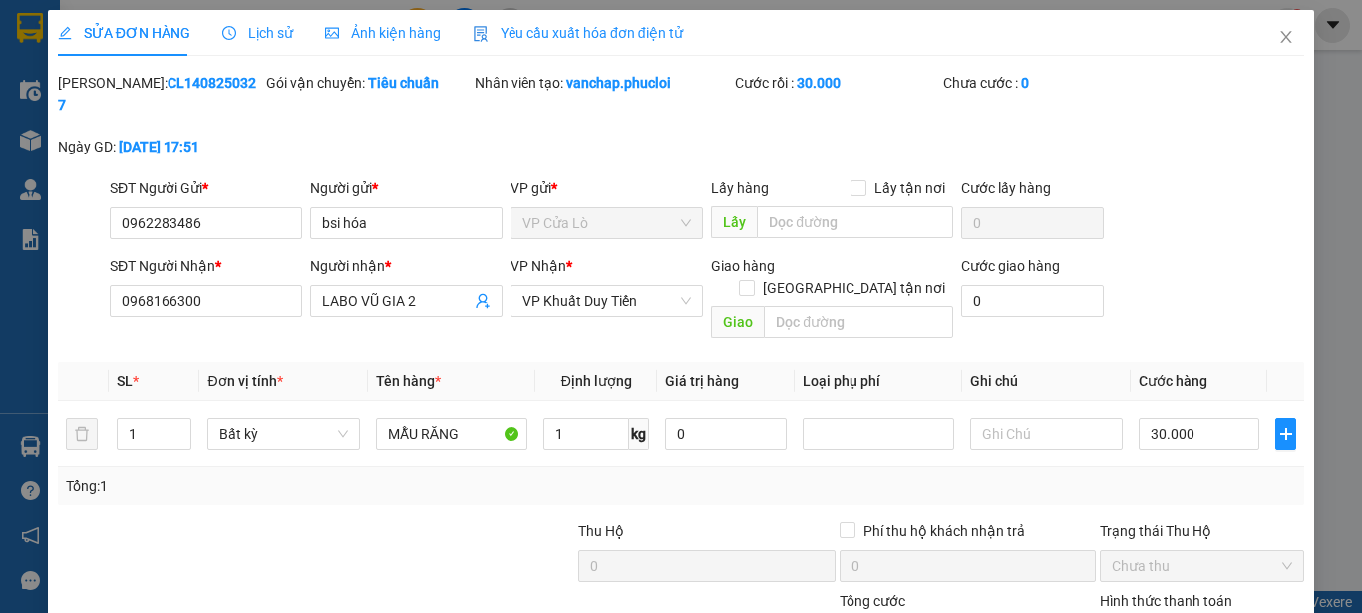
drag, startPoint x: 1086, startPoint y: 562, endPoint x: 1160, endPoint y: 537, distance: 78.2
